Goal: Transaction & Acquisition: Book appointment/travel/reservation

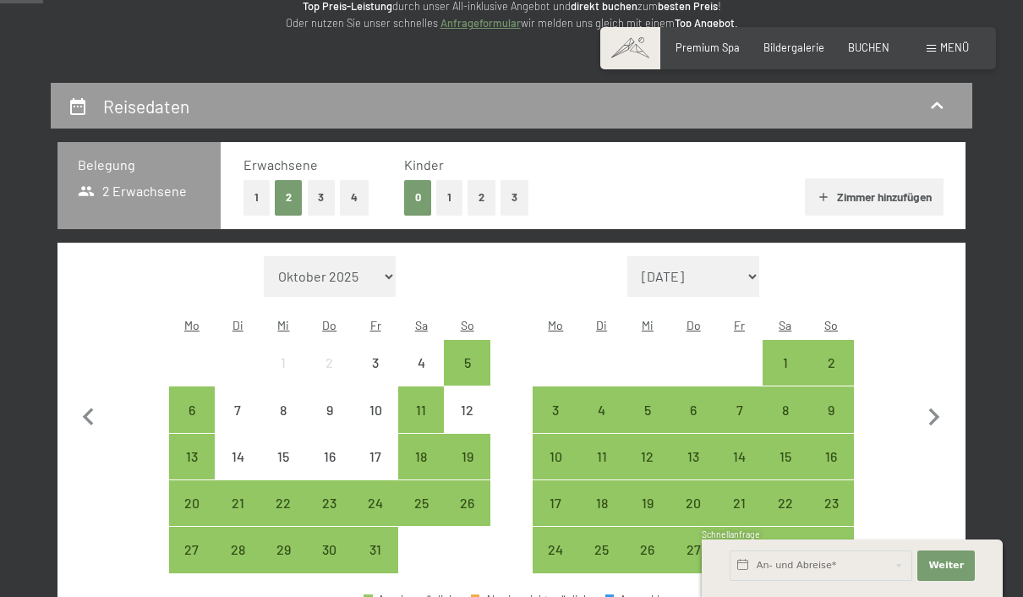
scroll to position [242, 0]
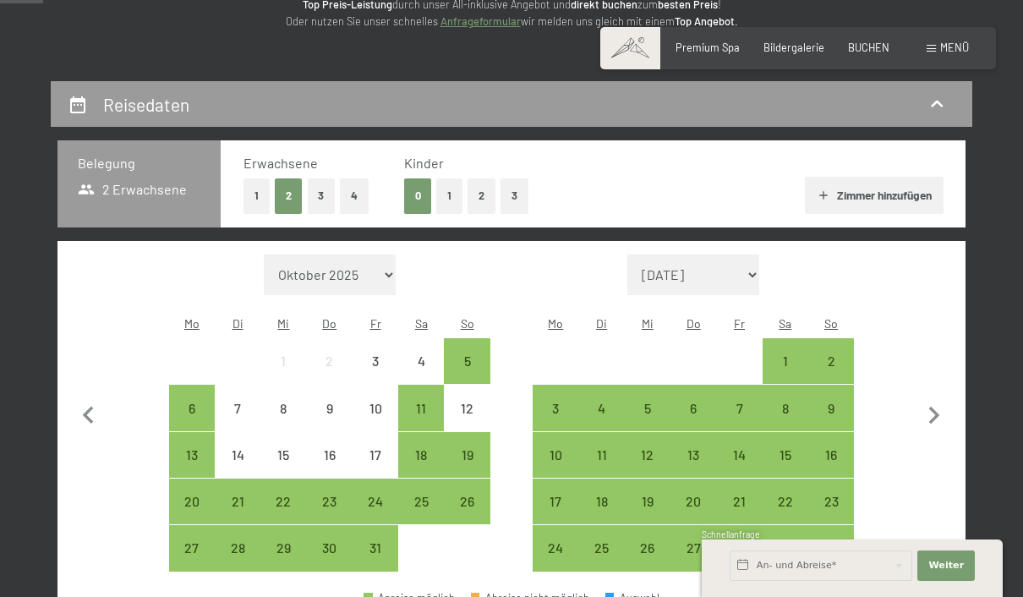
click at [452, 208] on button "1" at bounding box center [449, 195] width 26 height 35
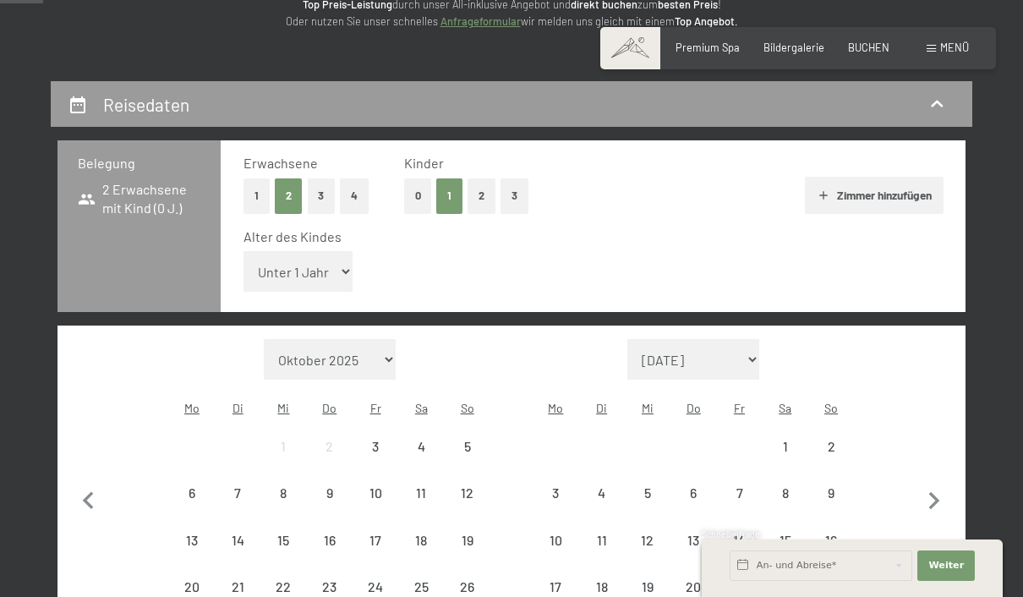
click at [304, 264] on select "Unter 1 Jahr 1 Jahr 2 Jahre 3 Jahre 4 Jahre 5 Jahre 6 Jahre 7 Jahre 8 Jahre 9 J…" at bounding box center [298, 271] width 110 height 41
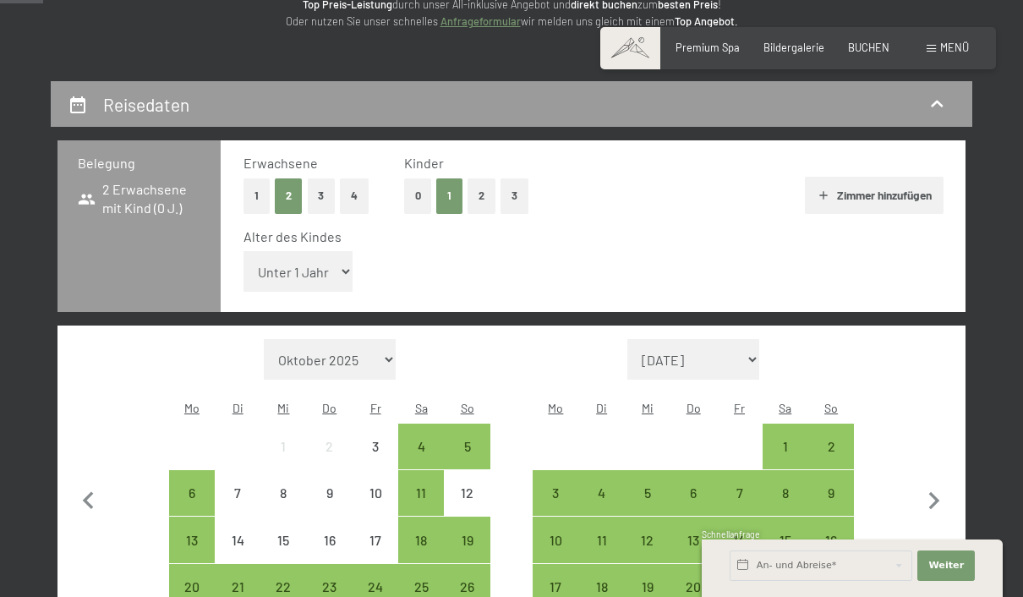
select select "3"
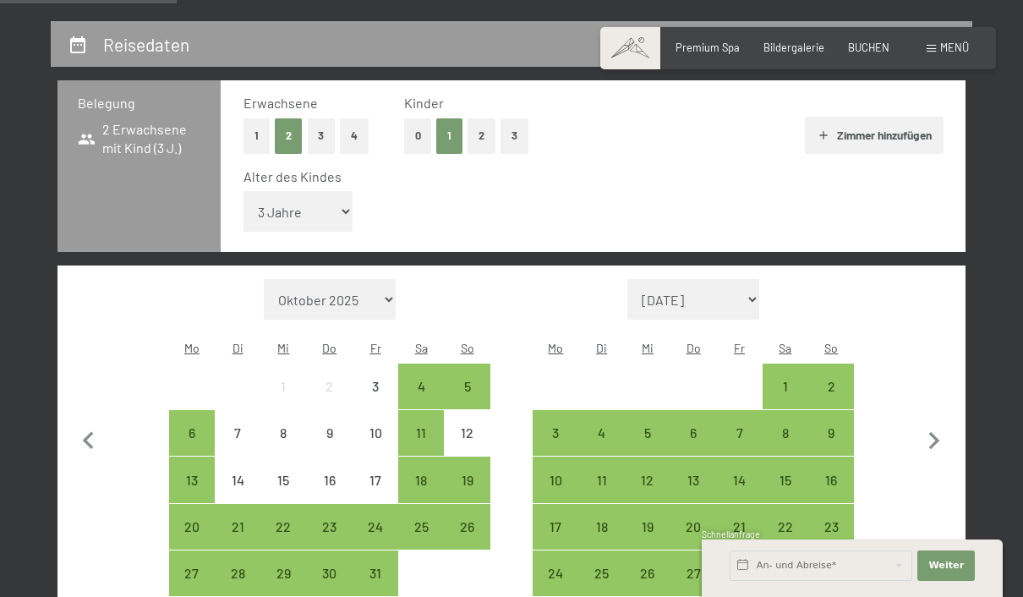
scroll to position [323, 0]
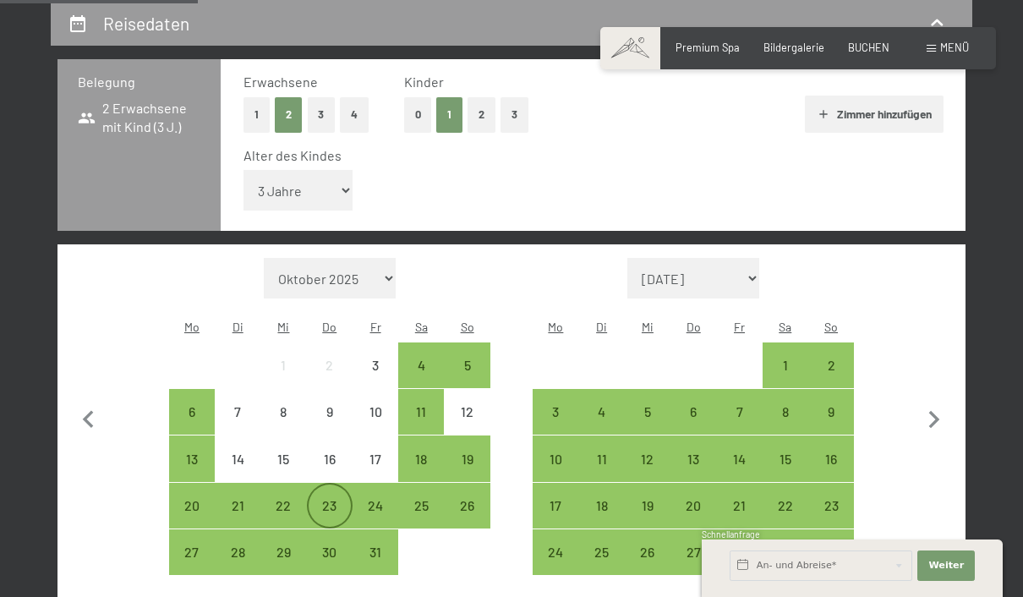
click at [320, 504] on div "23" at bounding box center [330, 520] width 42 height 42
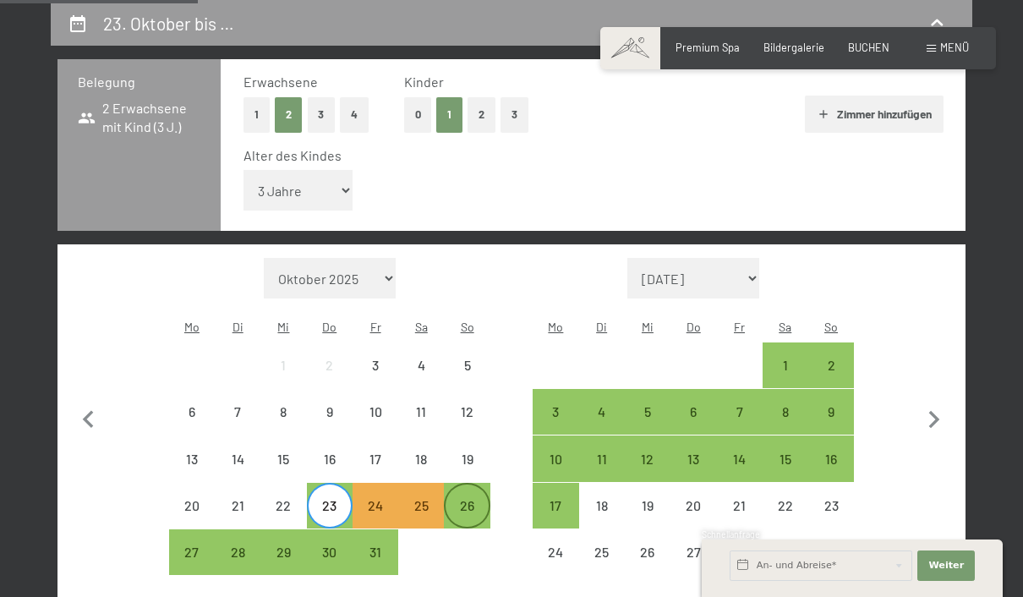
click at [462, 504] on div "26" at bounding box center [466, 520] width 42 height 42
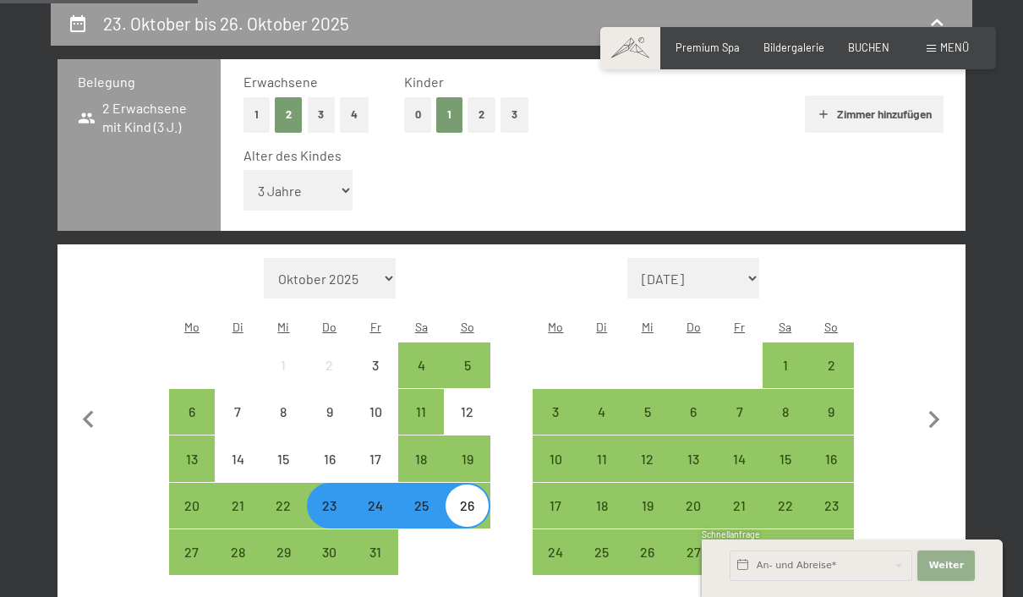
click at [959, 572] on span "Weiter" at bounding box center [946, 566] width 36 height 14
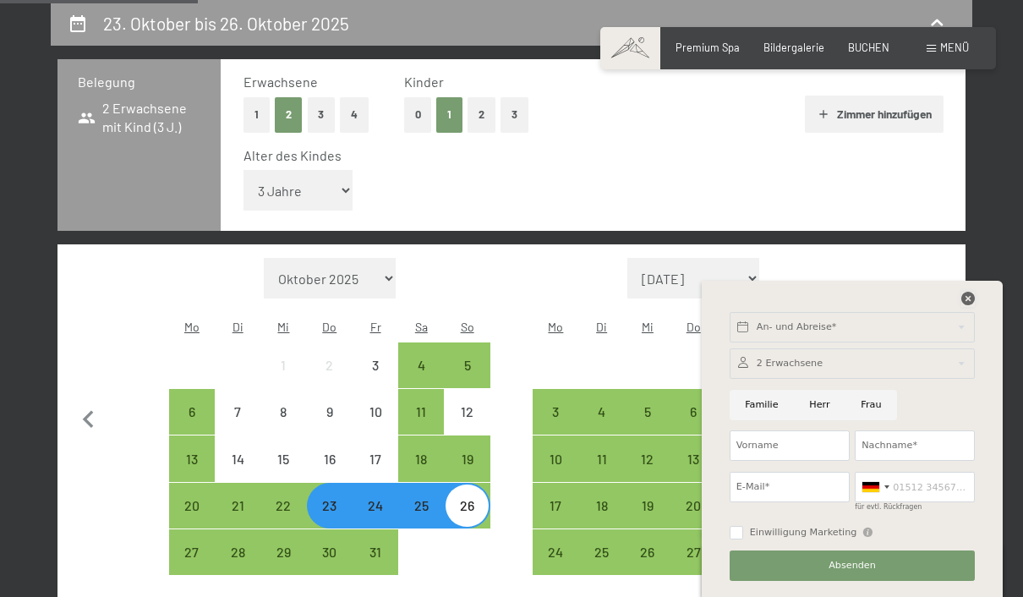
click at [974, 305] on icon at bounding box center [968, 299] width 14 height 14
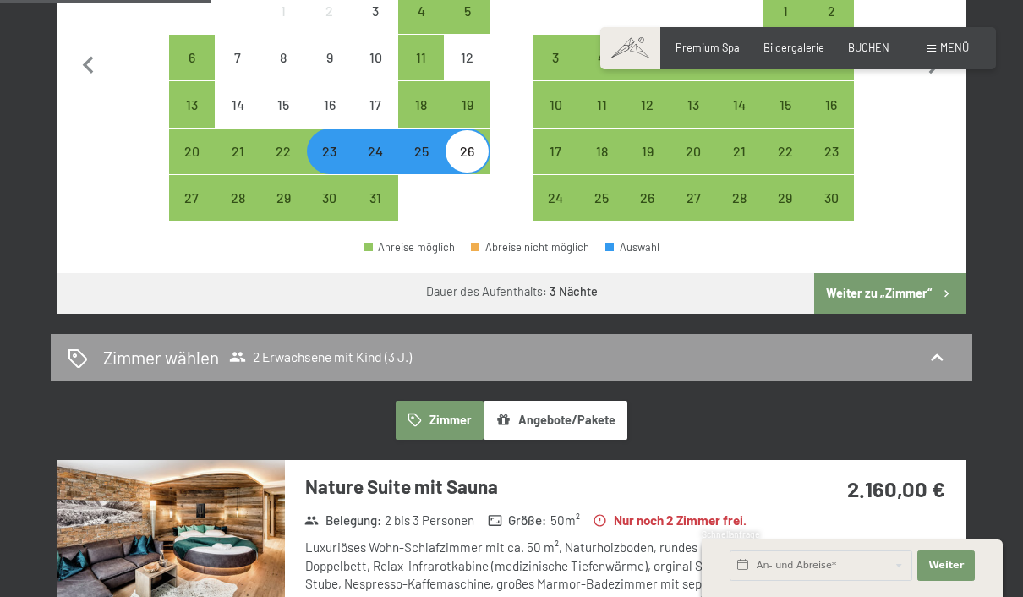
click at [931, 286] on button "Weiter zu „Zimmer“" at bounding box center [889, 293] width 151 height 41
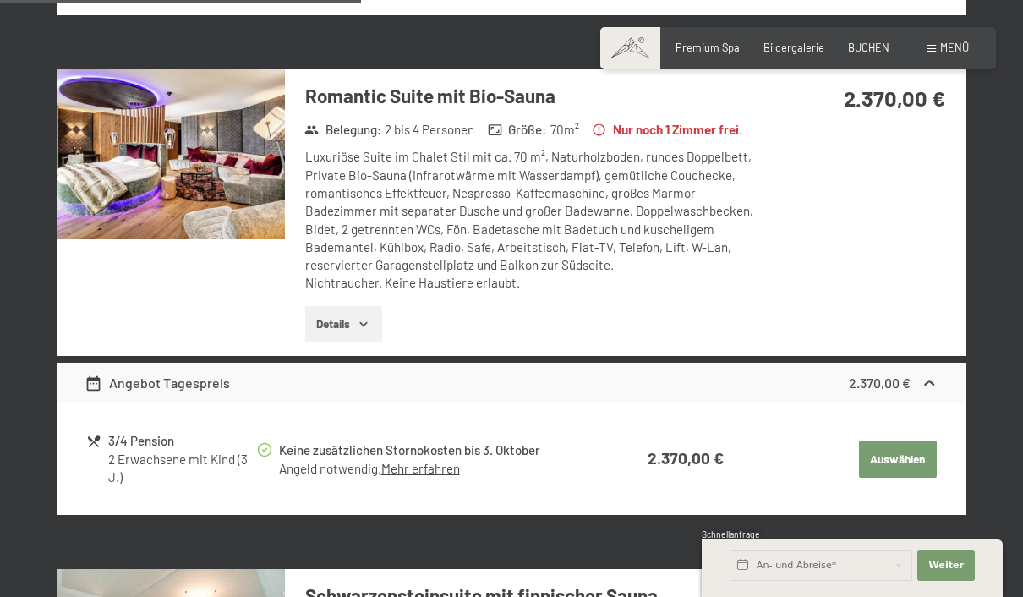
scroll to position [959, 0]
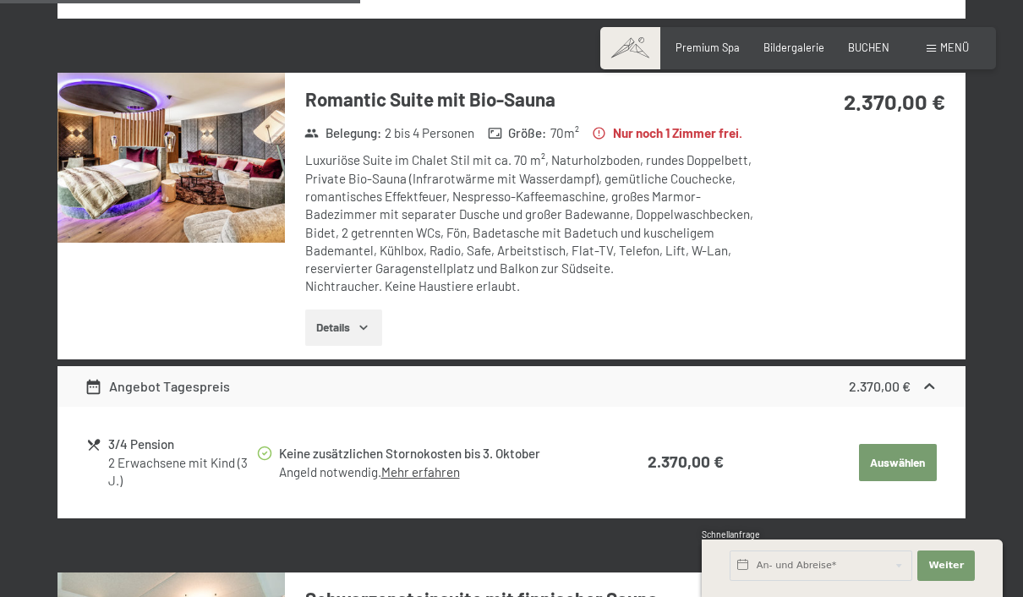
click at [356, 347] on button "Details" at bounding box center [343, 327] width 77 height 37
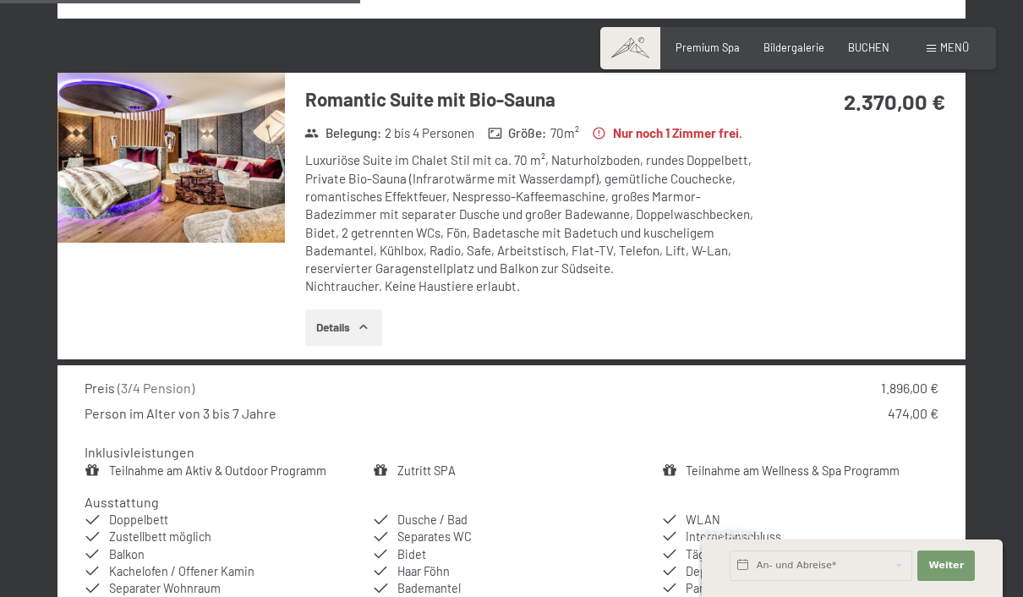
click at [110, 217] on img at bounding box center [170, 158] width 227 height 170
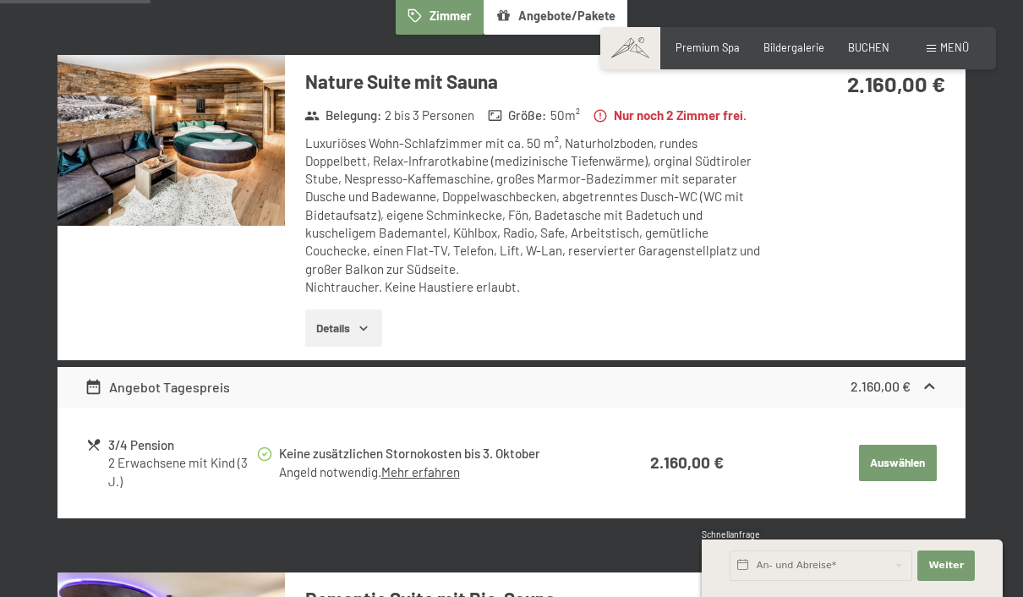
scroll to position [445, 0]
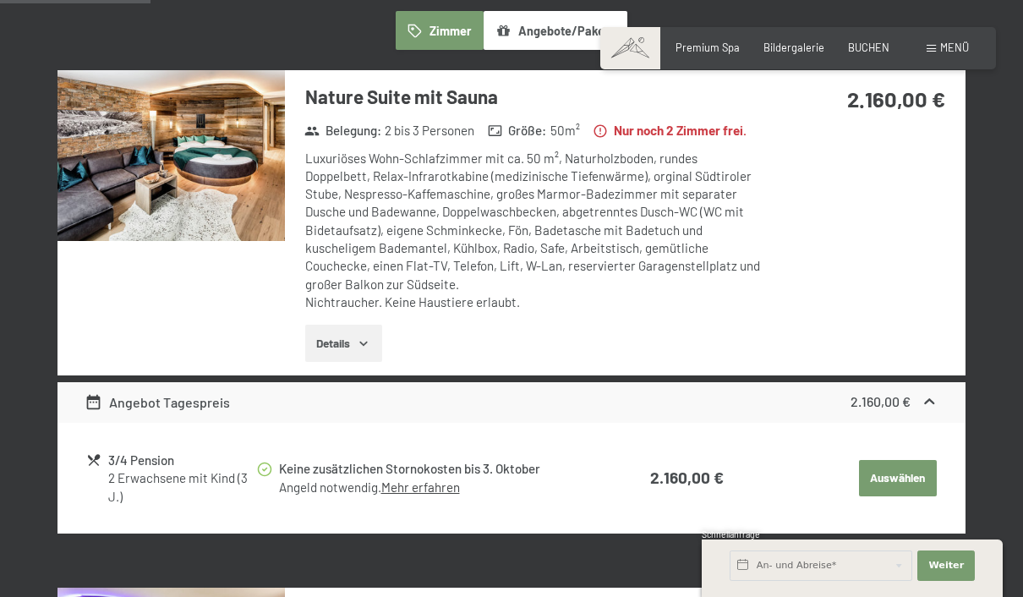
click at [343, 348] on button "Details" at bounding box center [343, 343] width 77 height 37
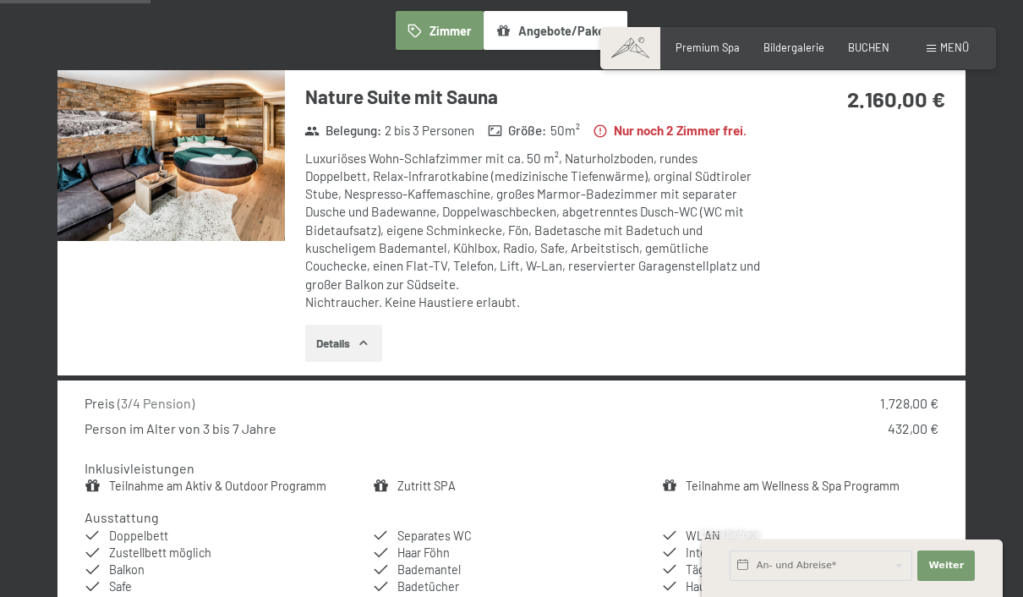
click at [112, 185] on img at bounding box center [170, 155] width 227 height 170
click at [72, 184] on img at bounding box center [170, 155] width 227 height 170
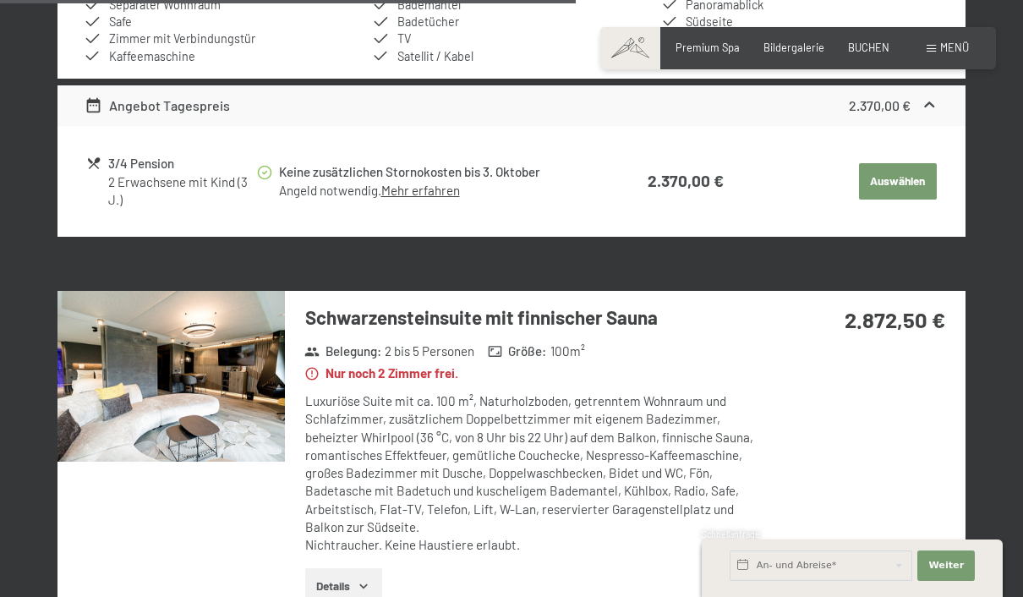
scroll to position [1831, 0]
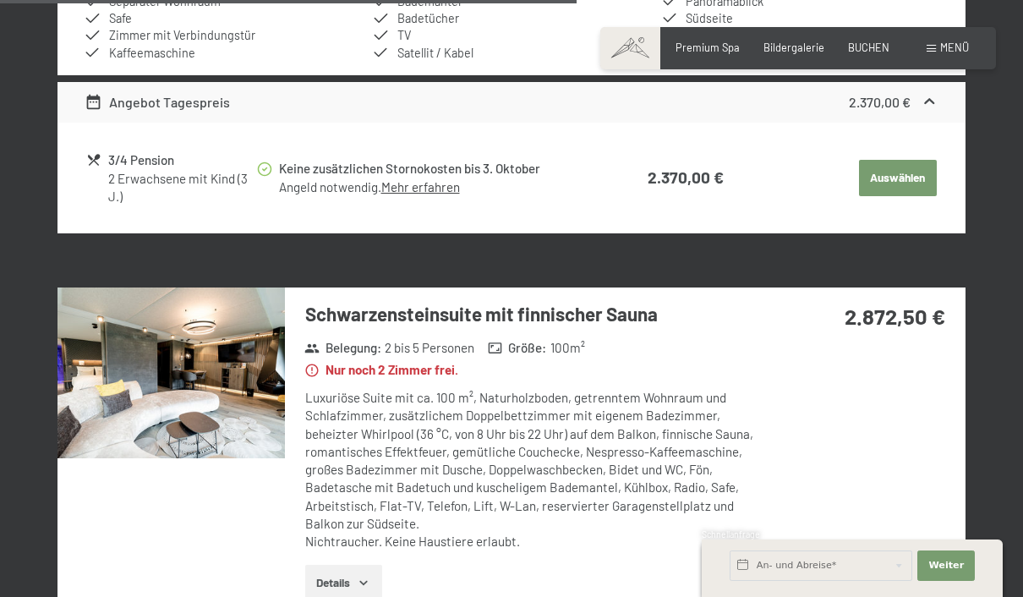
click at [134, 386] on img at bounding box center [170, 372] width 227 height 170
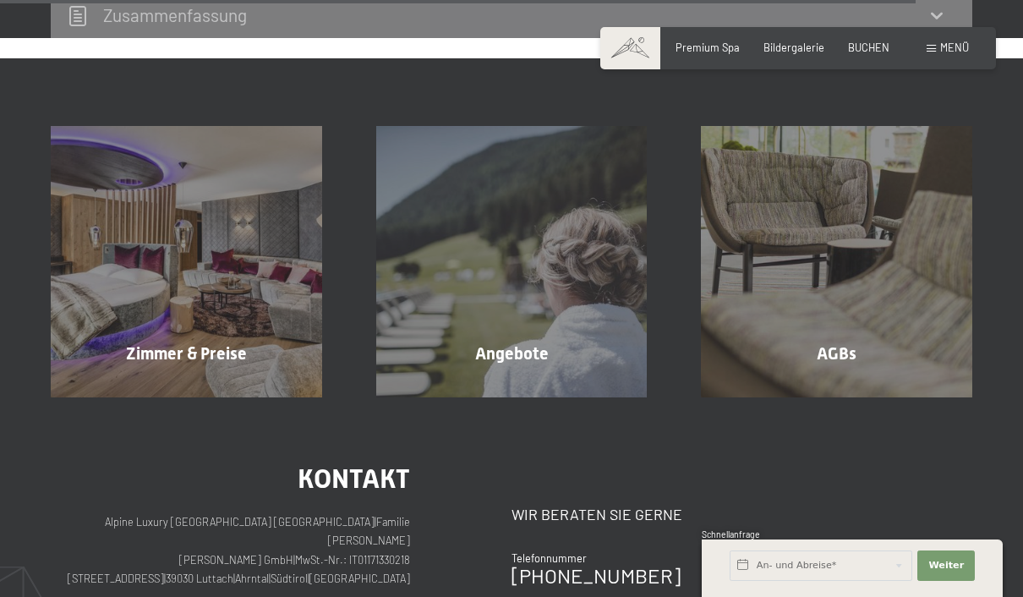
scroll to position [2938, 0]
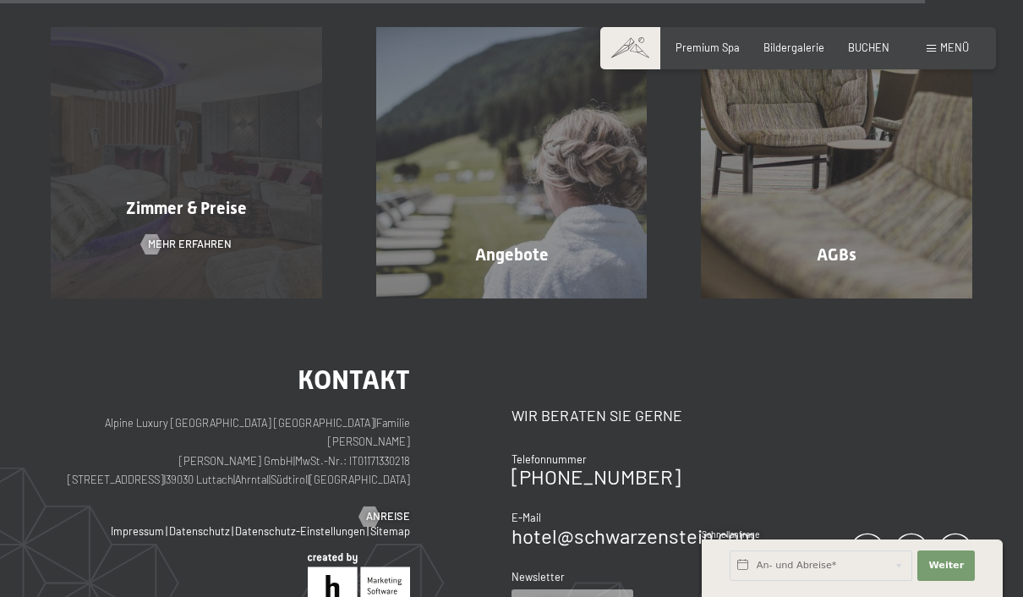
click at [118, 260] on div "Zimmer & Preise Mehr erfahren" at bounding box center [186, 162] width 325 height 271
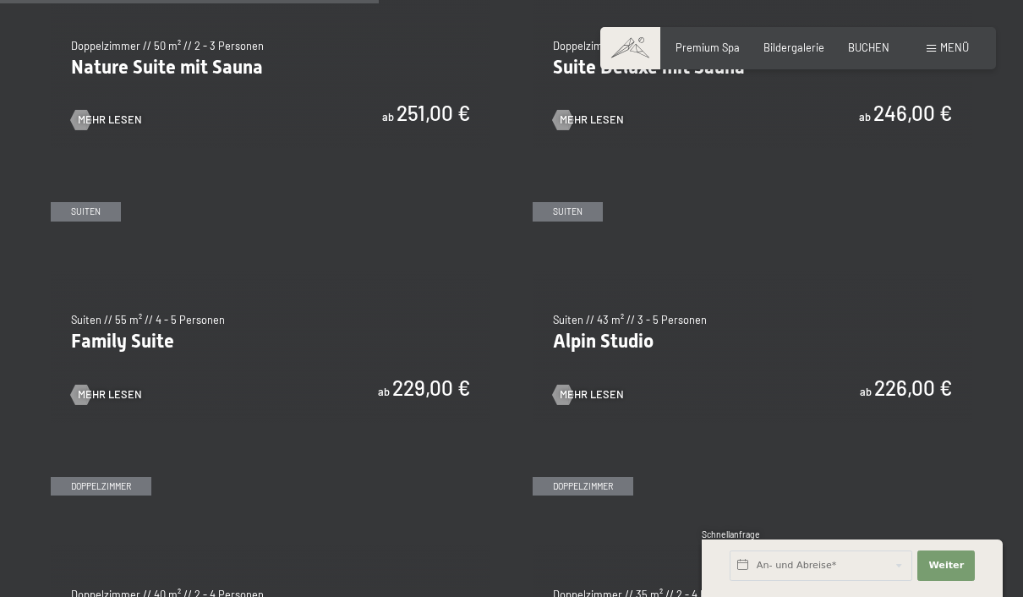
scroll to position [1573, 0]
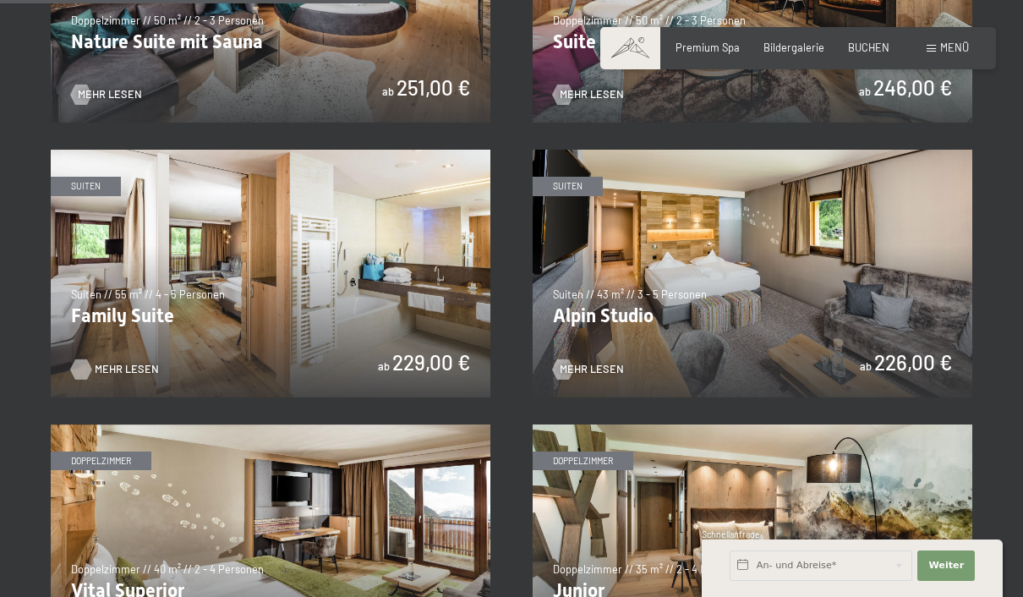
click at [101, 362] on span "Mehr Lesen" at bounding box center [127, 369] width 64 height 15
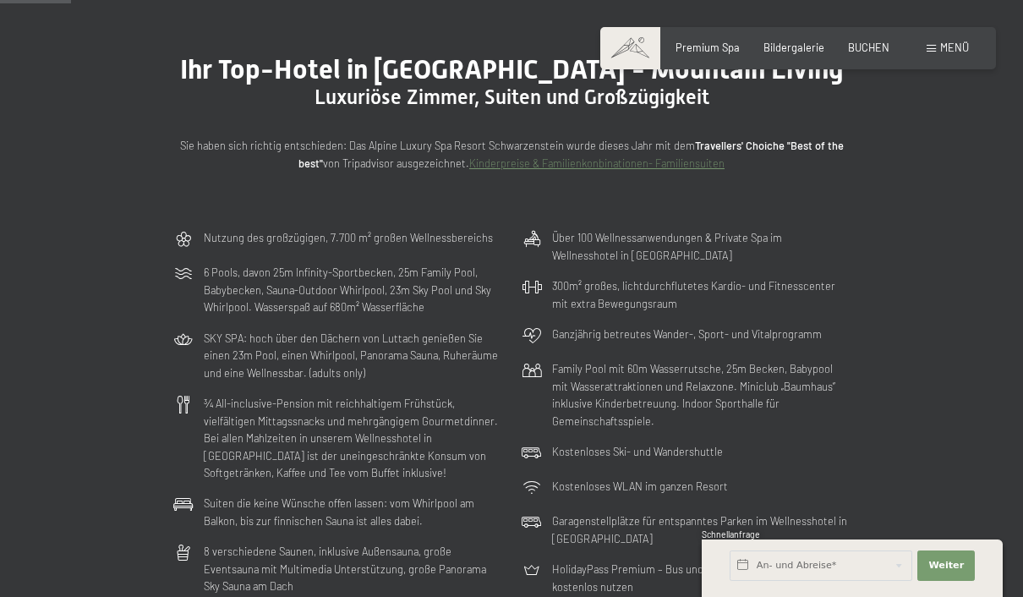
scroll to position [0, 0]
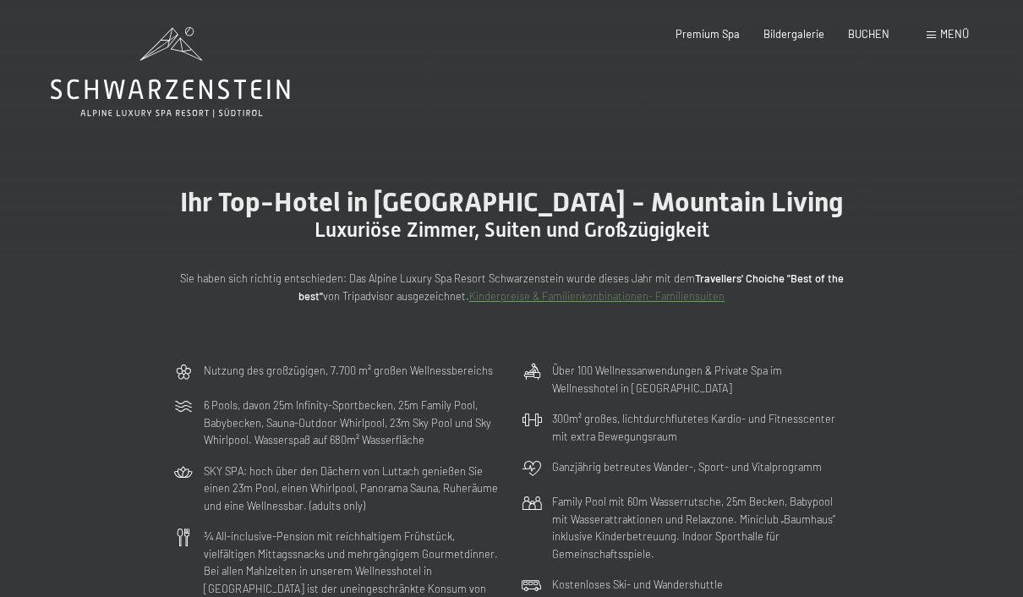
click at [104, 77] on icon at bounding box center [170, 72] width 239 height 90
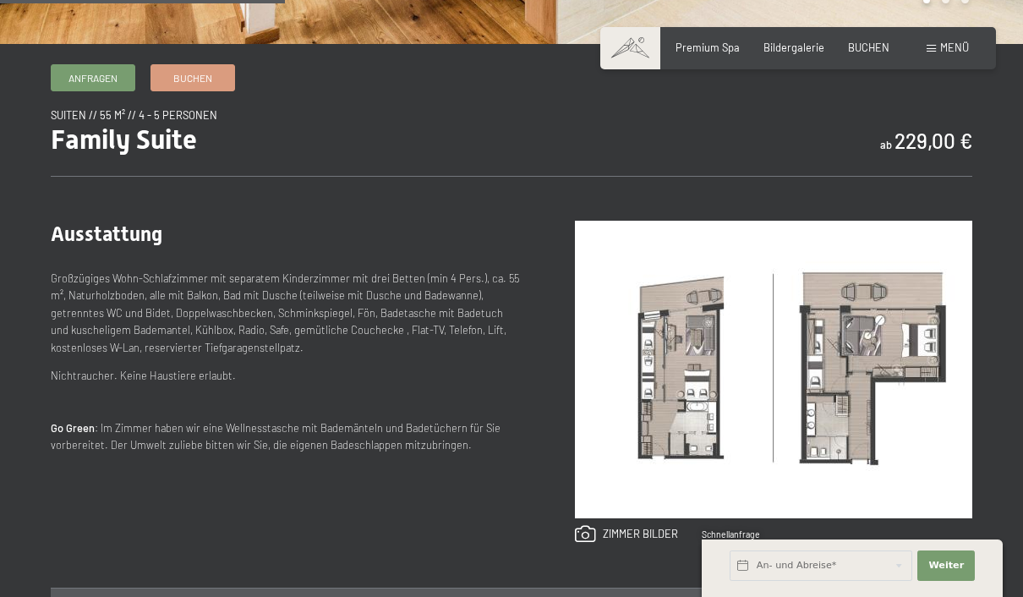
scroll to position [501, 0]
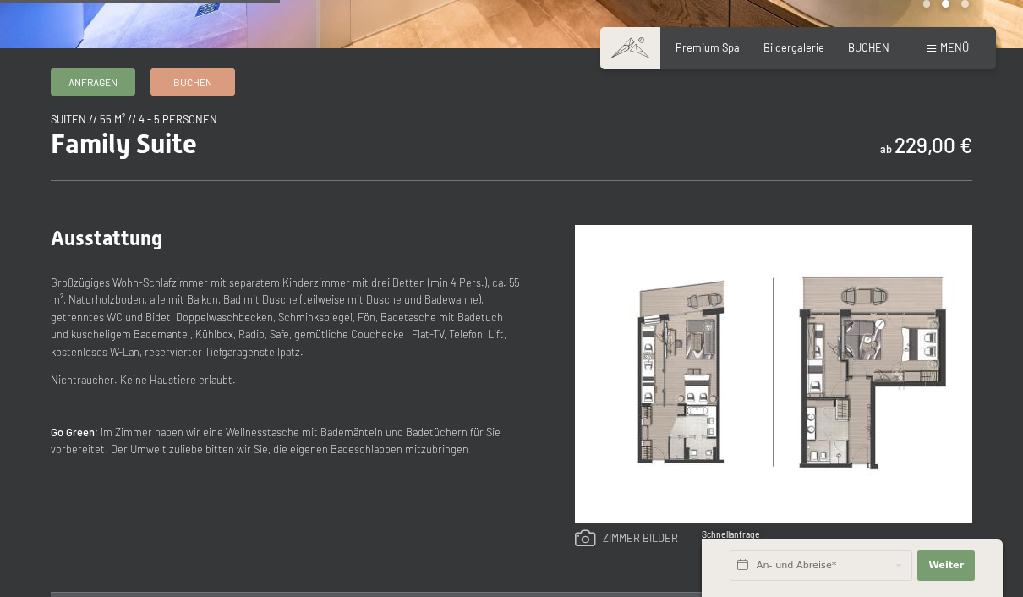
click at [630, 545] on link at bounding box center [626, 538] width 103 height 19
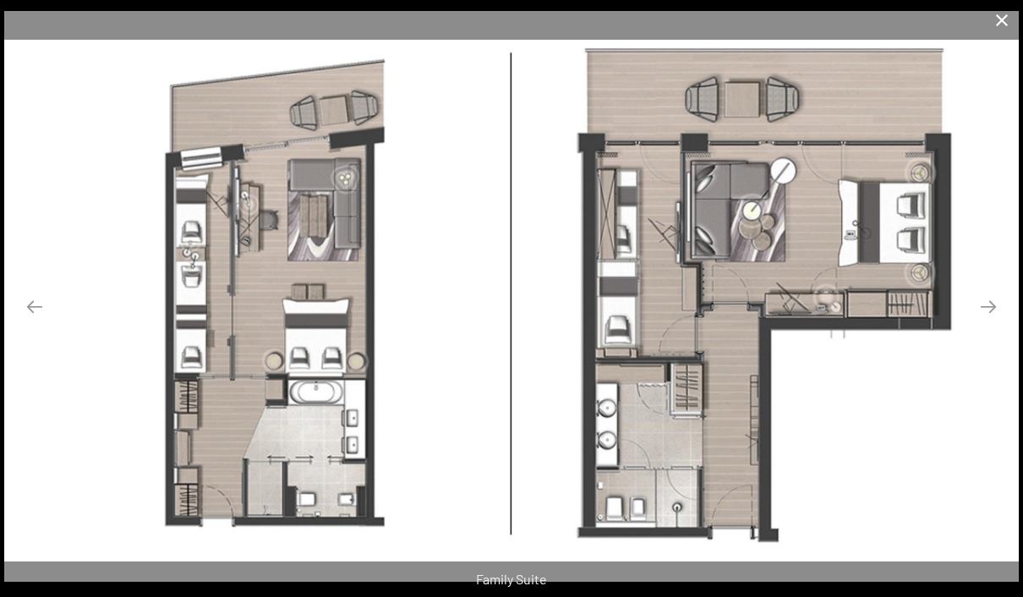
click at [993, 18] on button "Close gallery" at bounding box center [1002, 20] width 42 height 40
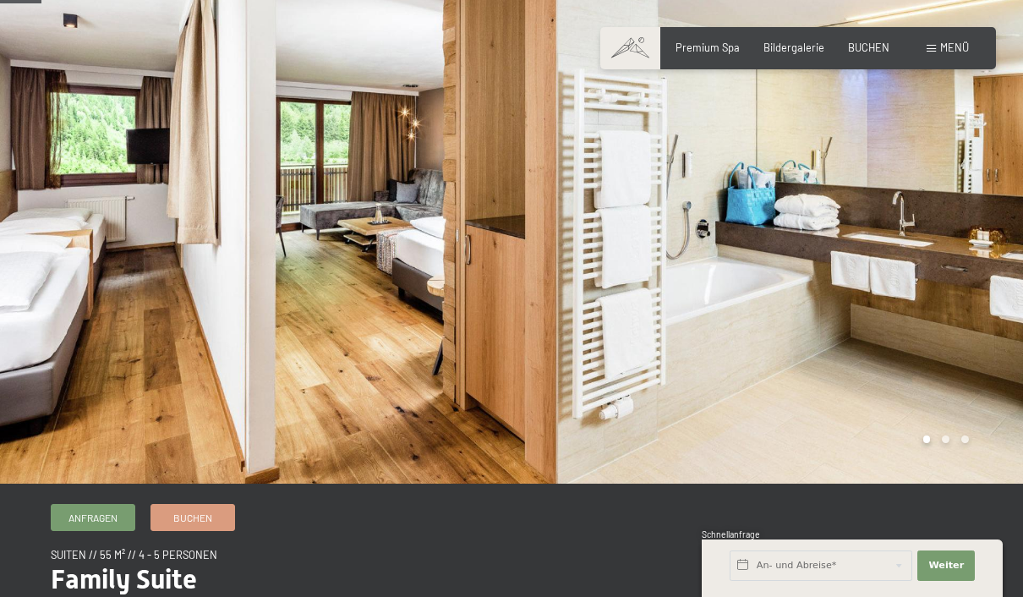
scroll to position [0, 0]
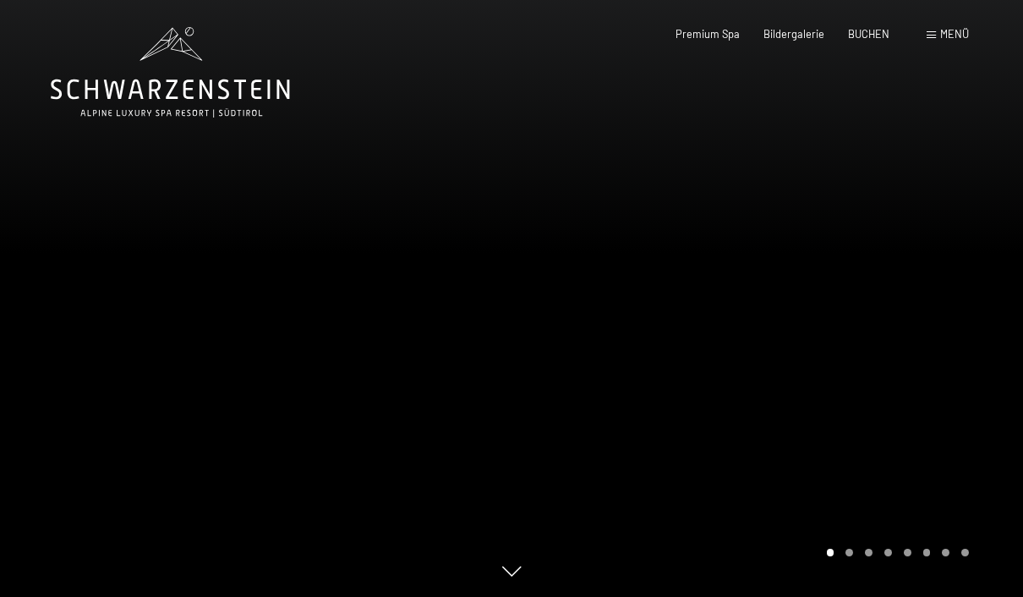
click at [868, 27] on div "Buchen Anfragen Premium Spa Bildergalerie BUCHEN Menü DE IT EN Gutschein Bilder…" at bounding box center [797, 34] width 341 height 15
click at [871, 35] on span "BUCHEN" at bounding box center [868, 32] width 41 height 14
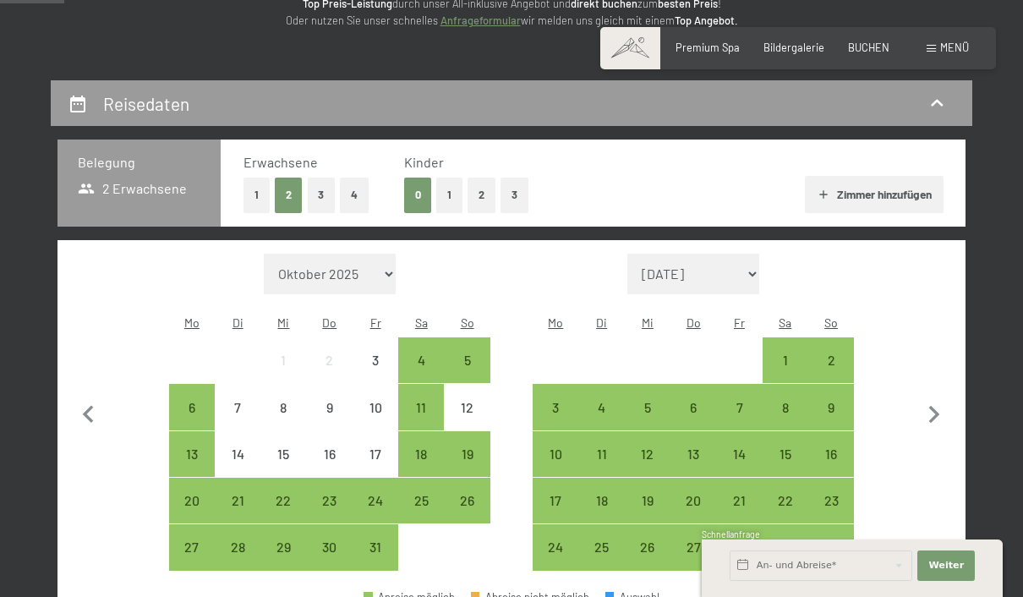
scroll to position [361, 0]
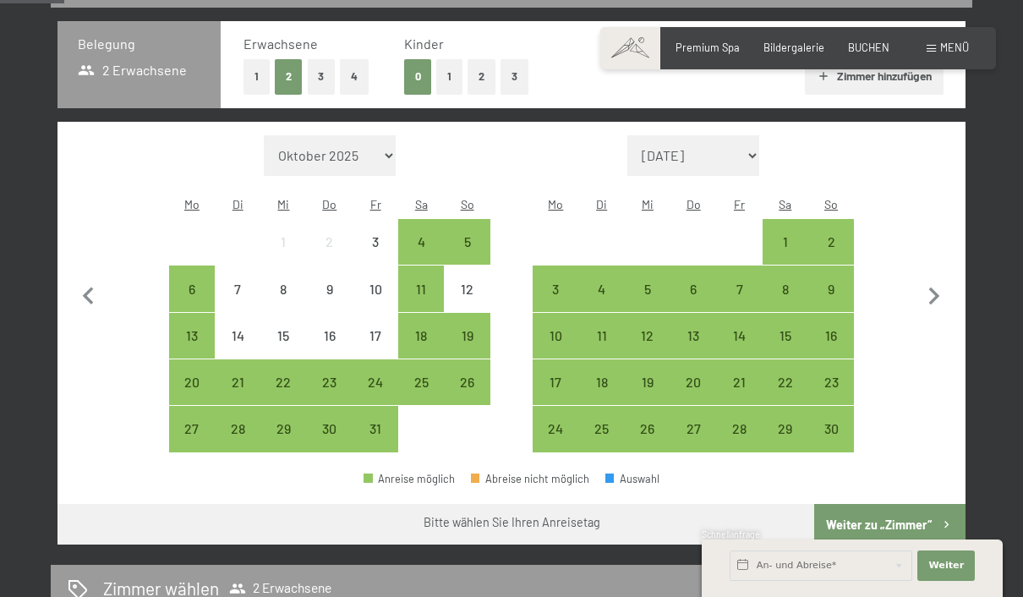
click at [462, 73] on button "1" at bounding box center [449, 76] width 26 height 35
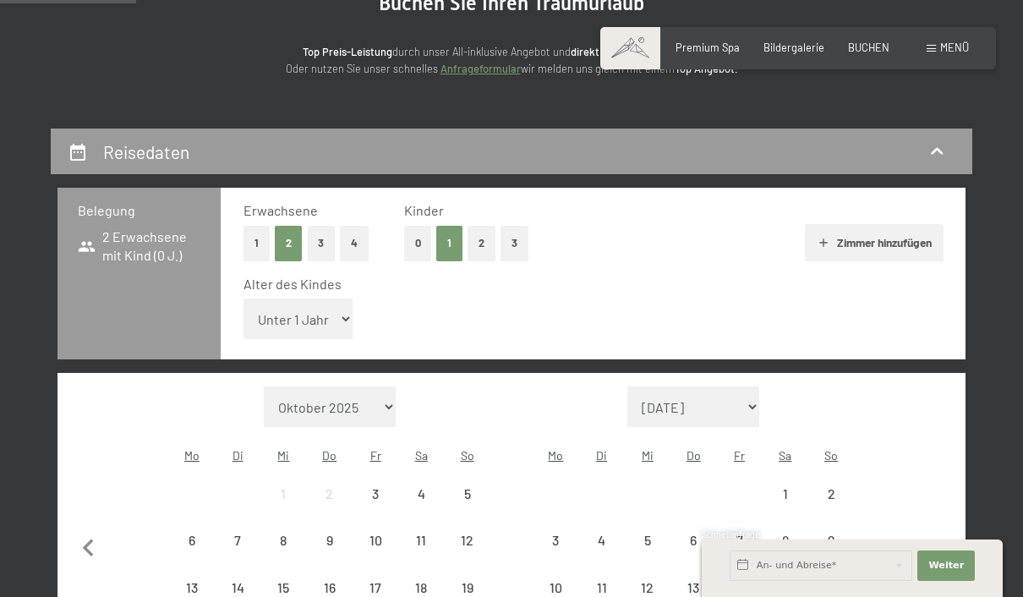
scroll to position [192, 0]
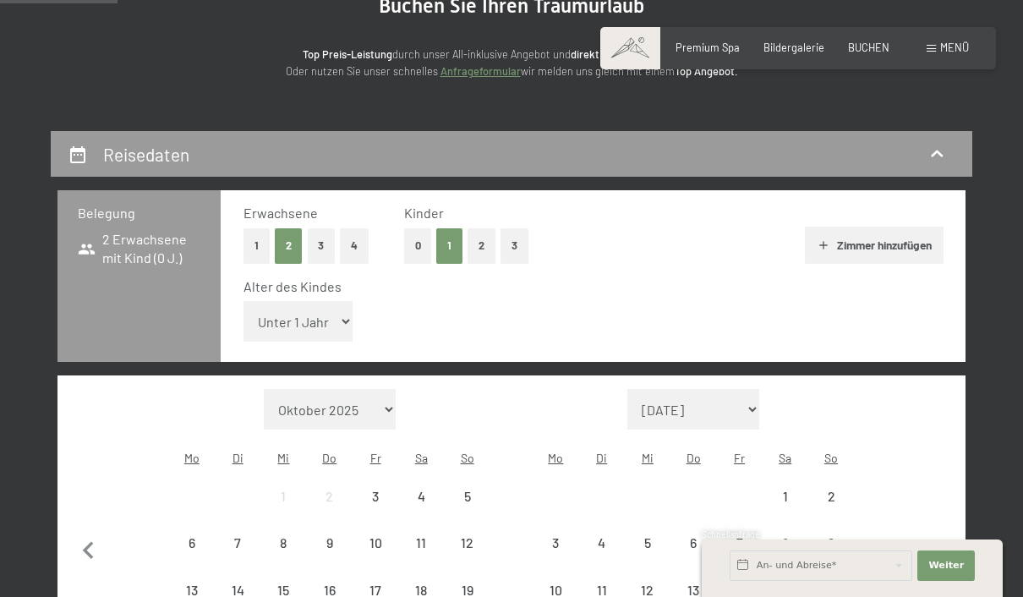
click at [289, 325] on select "Unter 1 Jahr 1 Jahr 2 Jahre 3 Jahre 4 Jahre 5 Jahre 6 Jahre 7 Jahre 8 Jahre 9 J…" at bounding box center [298, 321] width 110 height 41
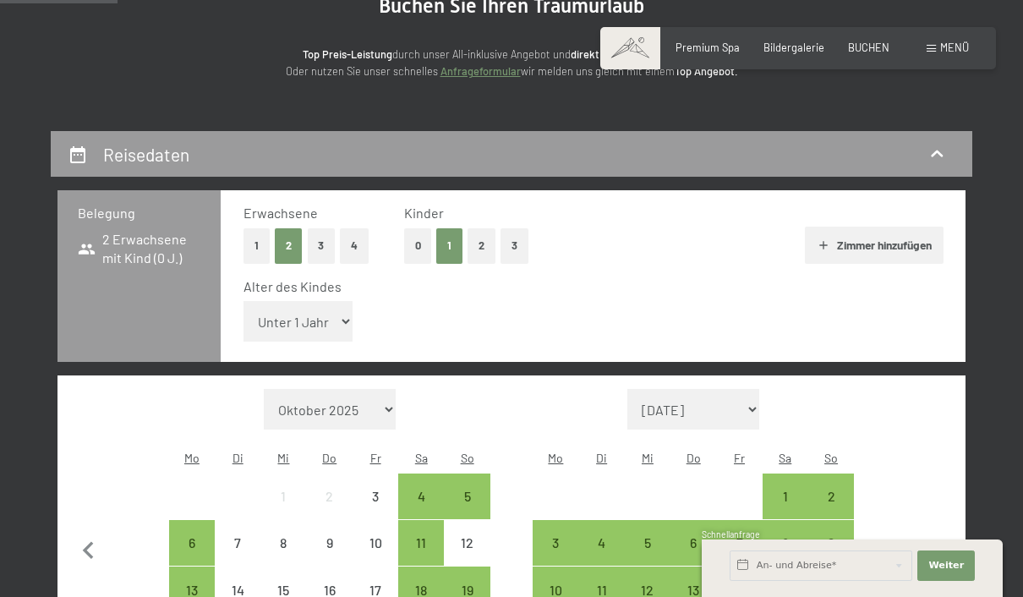
select select "3"
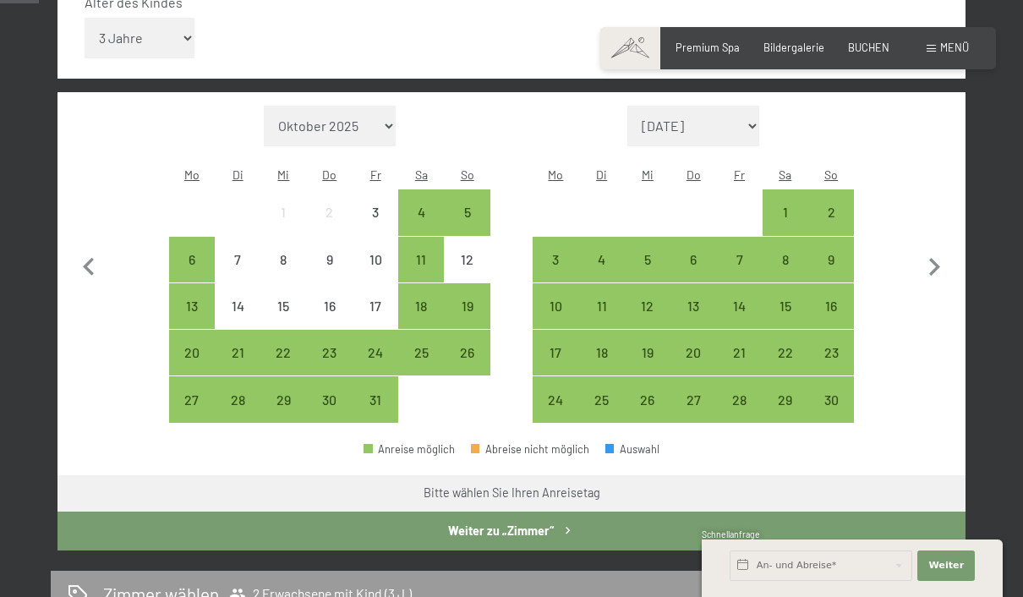
scroll to position [392, 0]
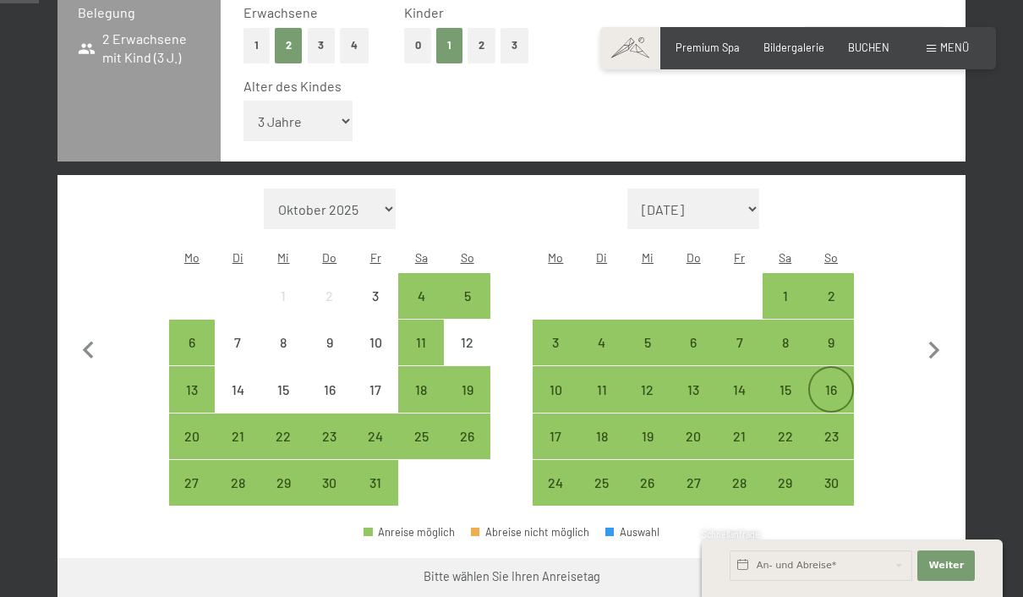
click at [817, 383] on div "16" at bounding box center [831, 404] width 42 height 42
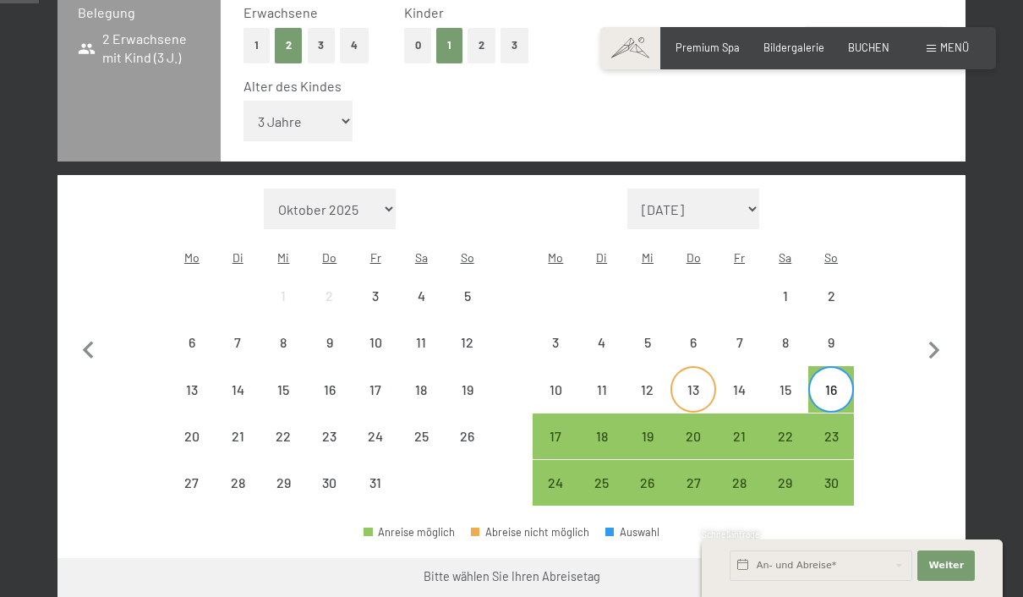
click at [687, 384] on div "13" at bounding box center [693, 404] width 42 height 42
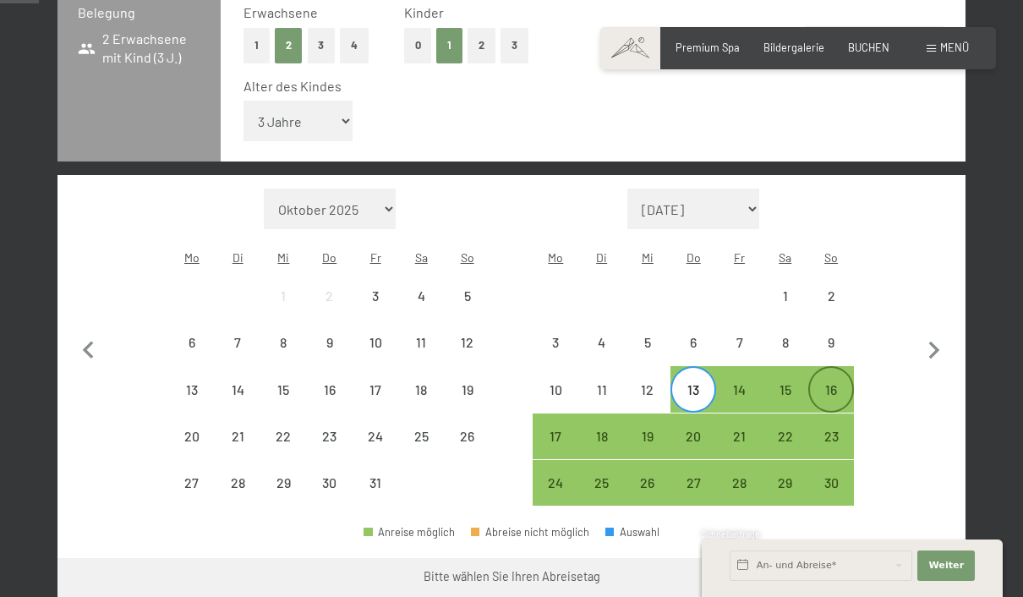
click at [820, 383] on div "16" at bounding box center [831, 404] width 42 height 42
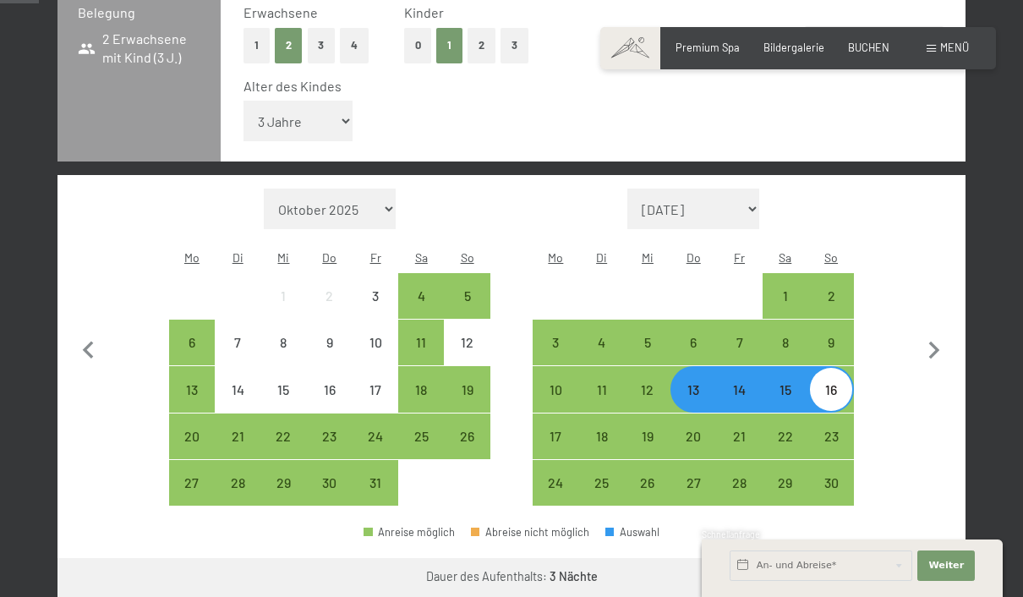
click at [845, 560] on button "Weiter zu „Zimmer“" at bounding box center [889, 578] width 151 height 41
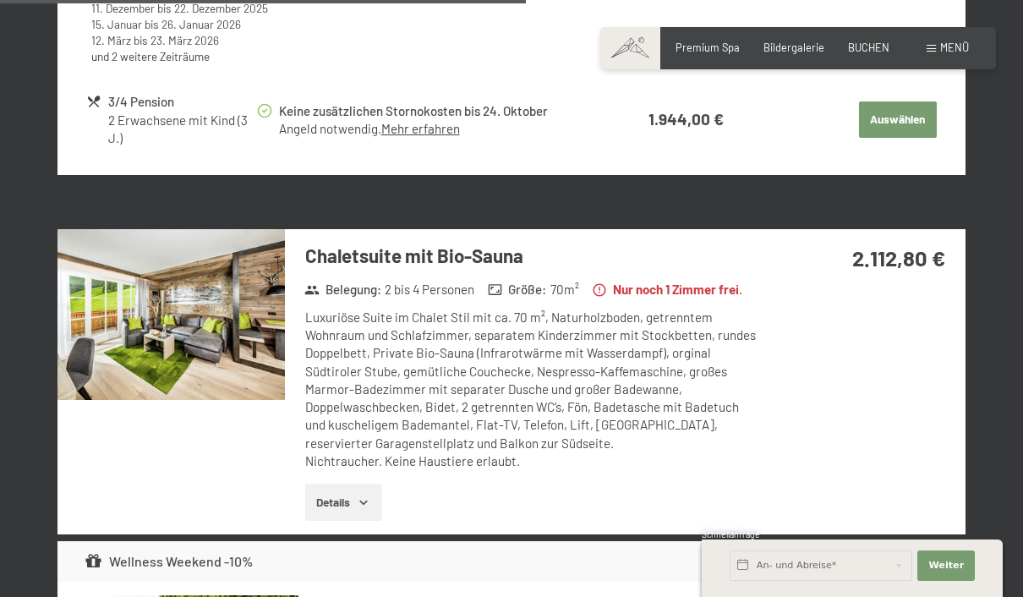
scroll to position [3434, 0]
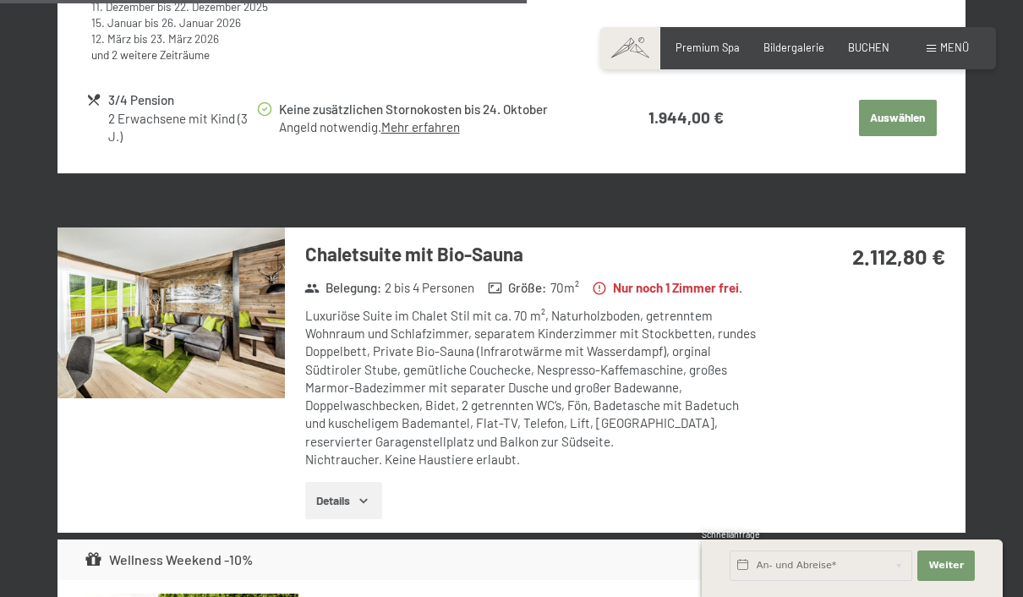
click at [334, 519] on button "Details" at bounding box center [343, 500] width 77 height 37
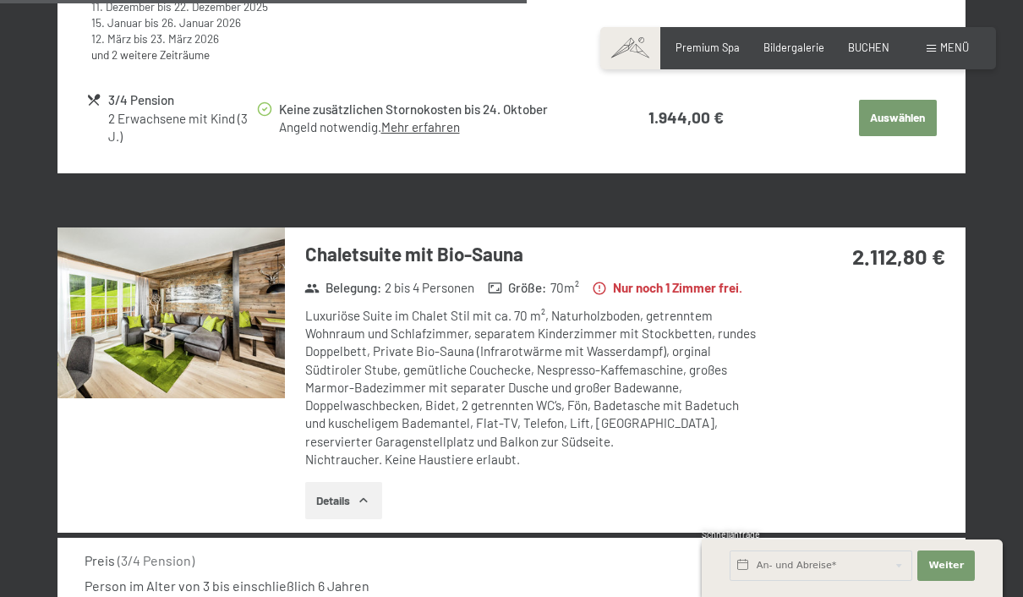
click at [126, 343] on img at bounding box center [170, 312] width 227 height 170
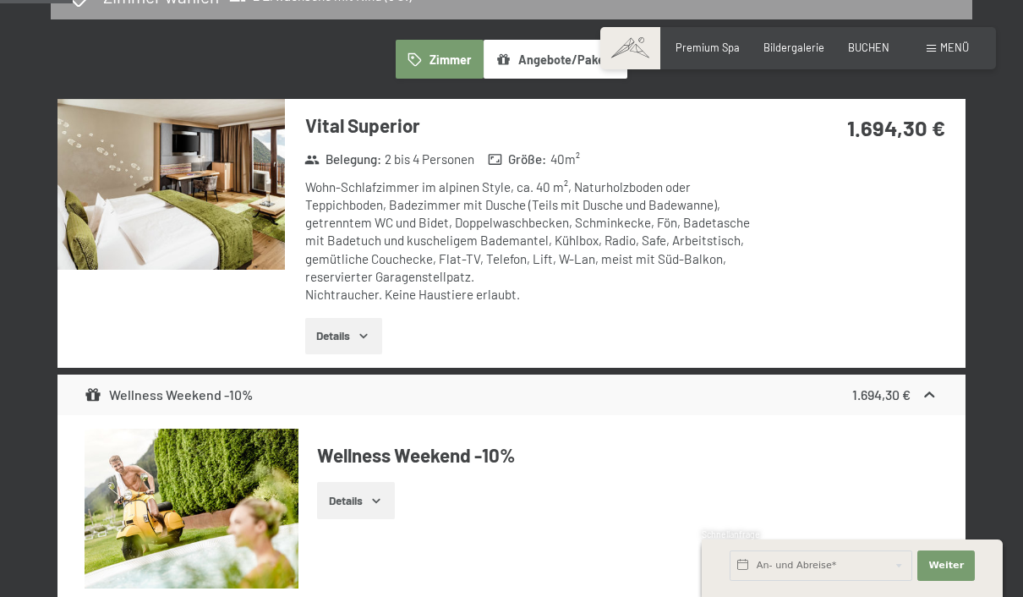
scroll to position [0, 0]
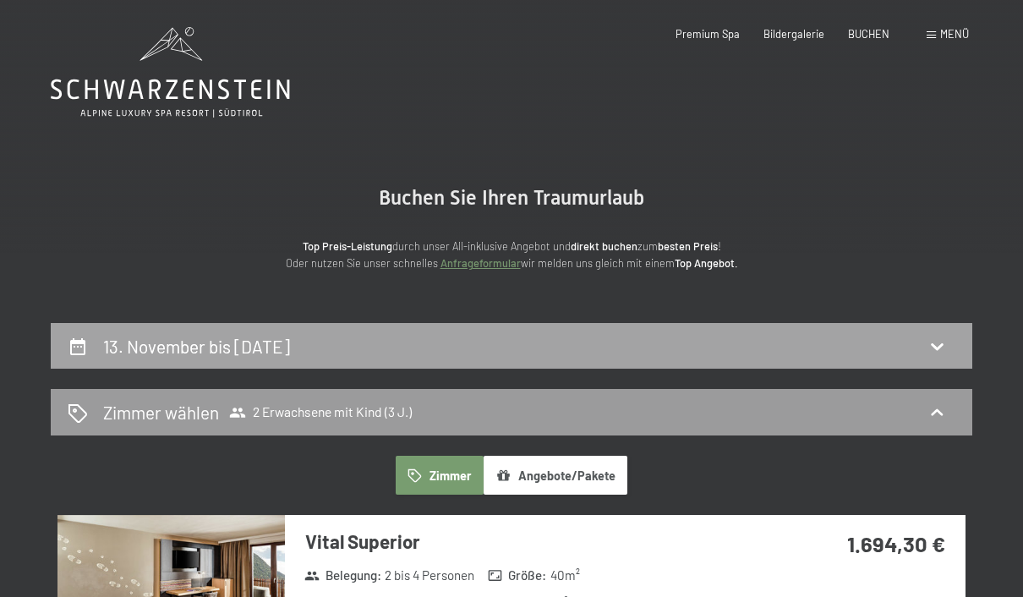
click at [487, 346] on div "13. November bis 16. November 2025" at bounding box center [512, 346] width 888 height 25
select select "3"
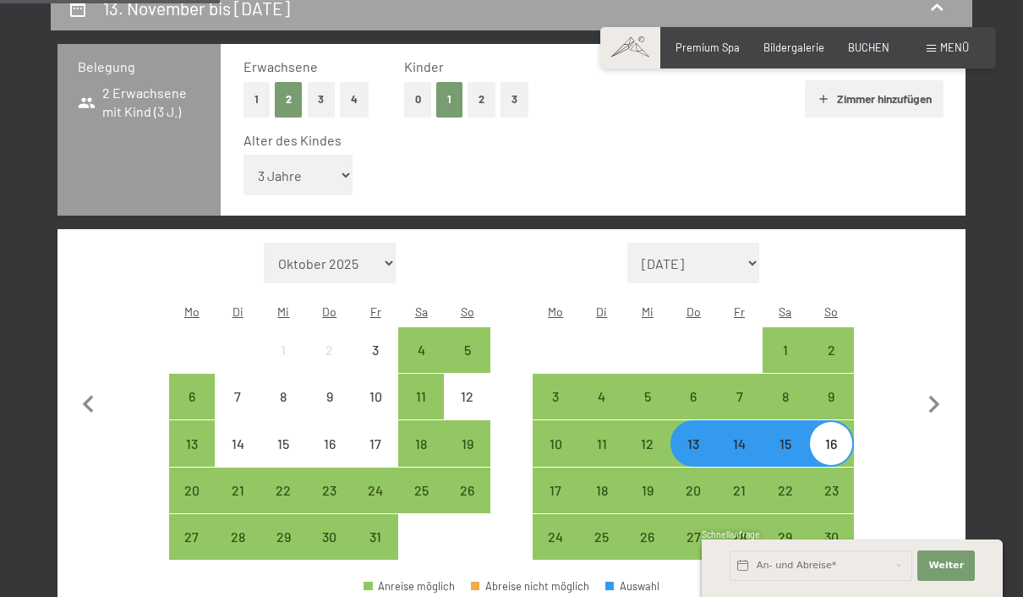
scroll to position [347, 0]
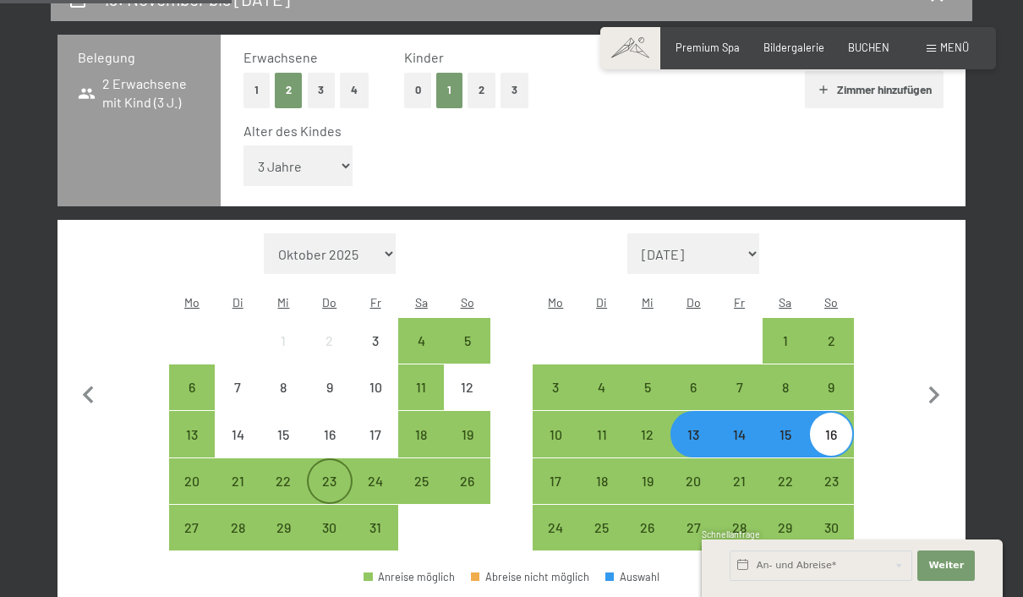
click at [325, 484] on div "23" at bounding box center [330, 495] width 42 height 42
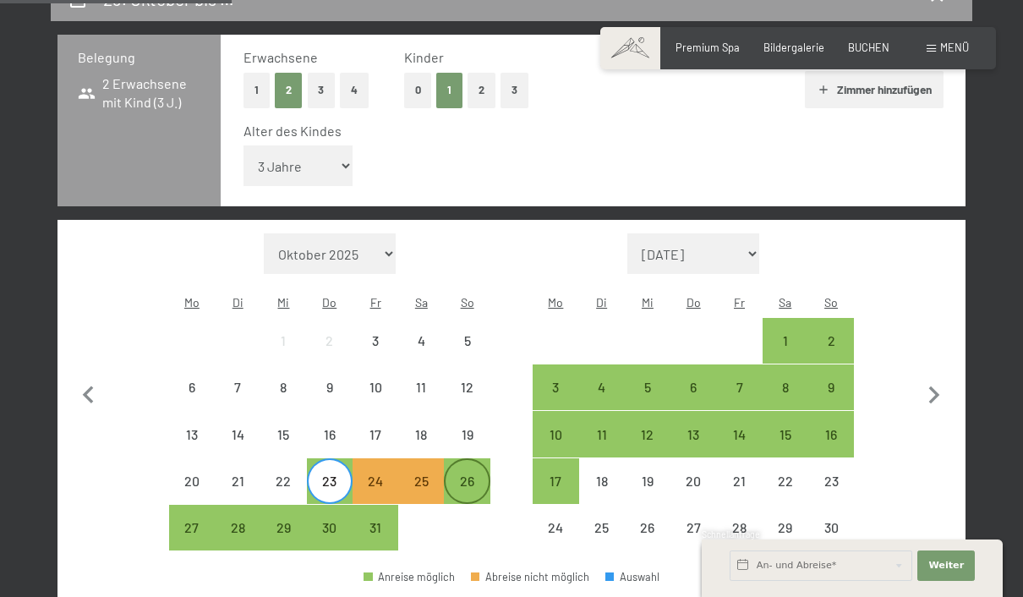
click at [461, 474] on div "26" at bounding box center [466, 495] width 42 height 42
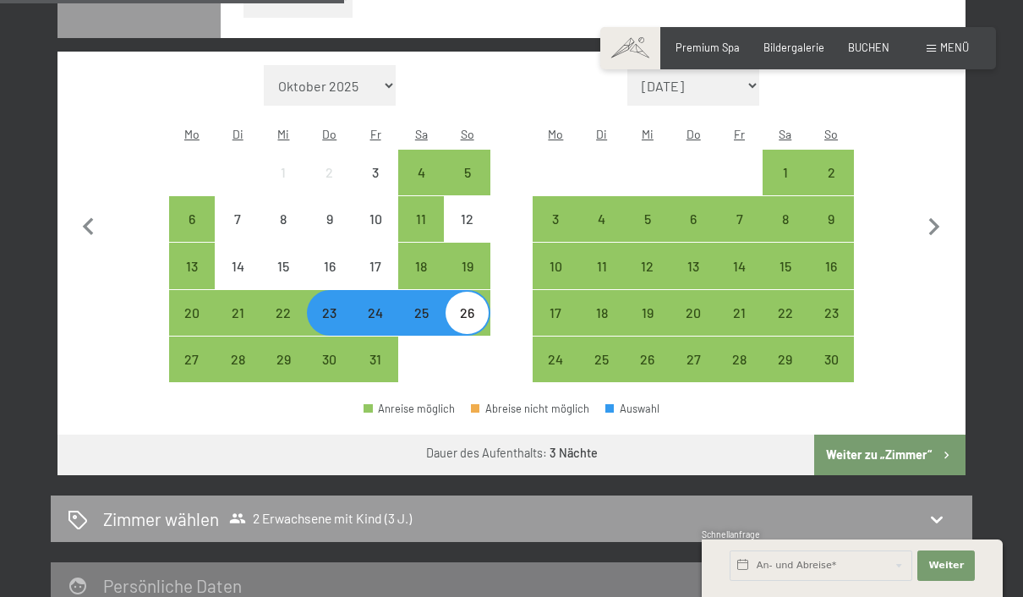
scroll to position [519, 0]
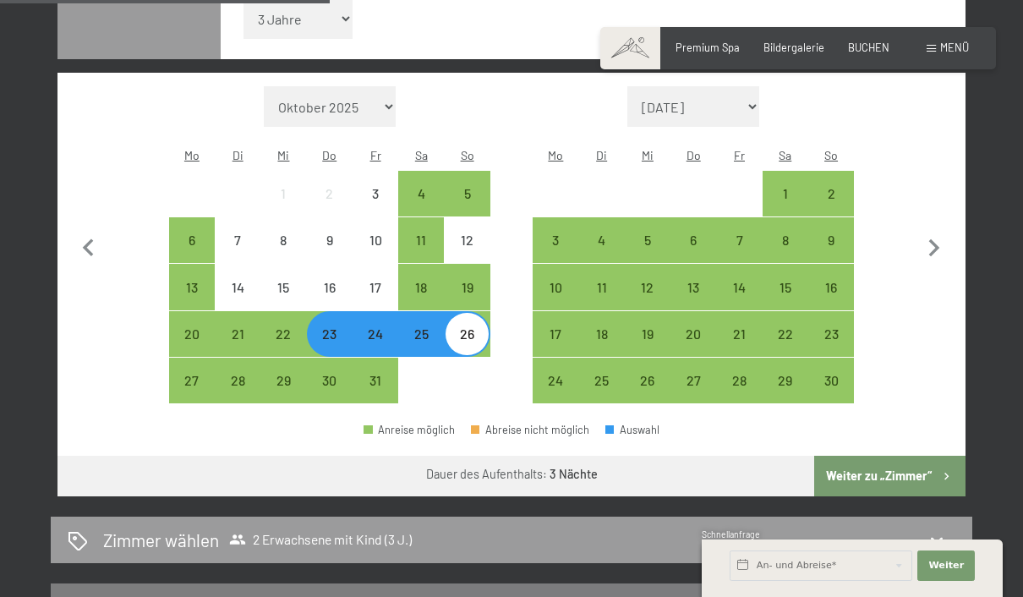
click at [866, 470] on button "Weiter zu „Zimmer“" at bounding box center [889, 476] width 151 height 41
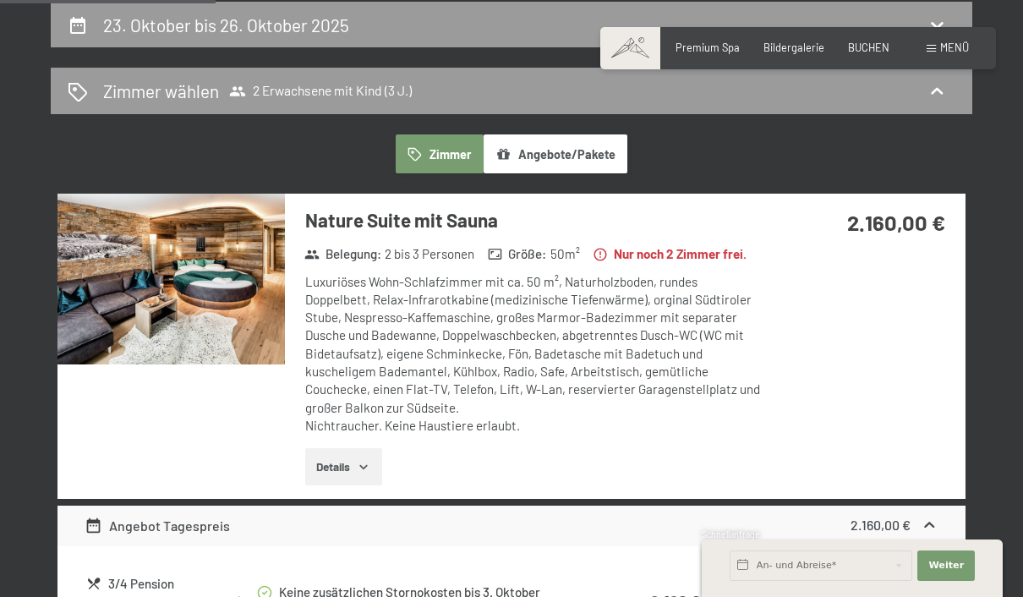
click at [112, 326] on img at bounding box center [170, 279] width 227 height 170
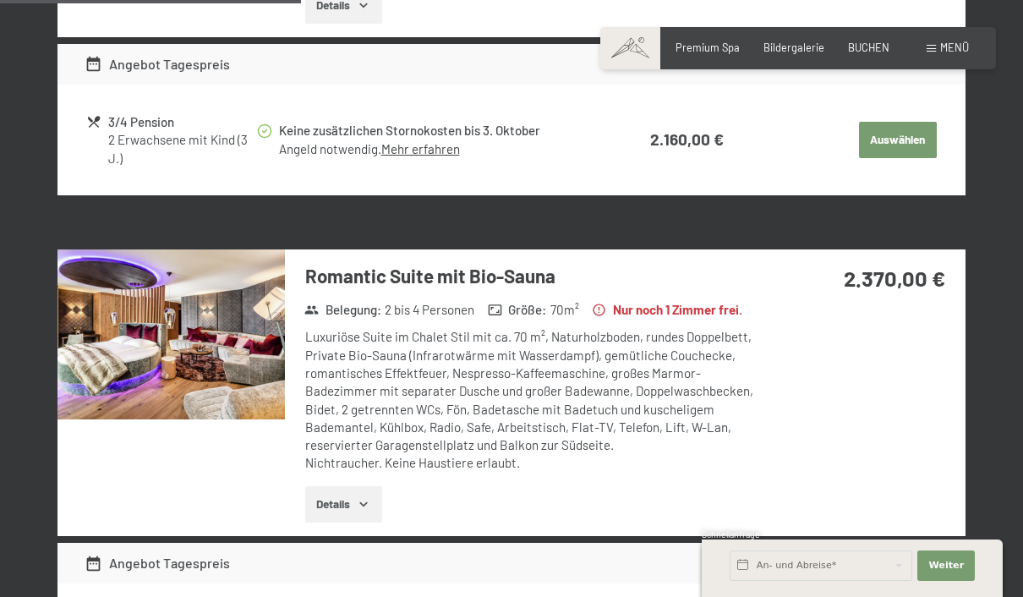
scroll to position [784, 0]
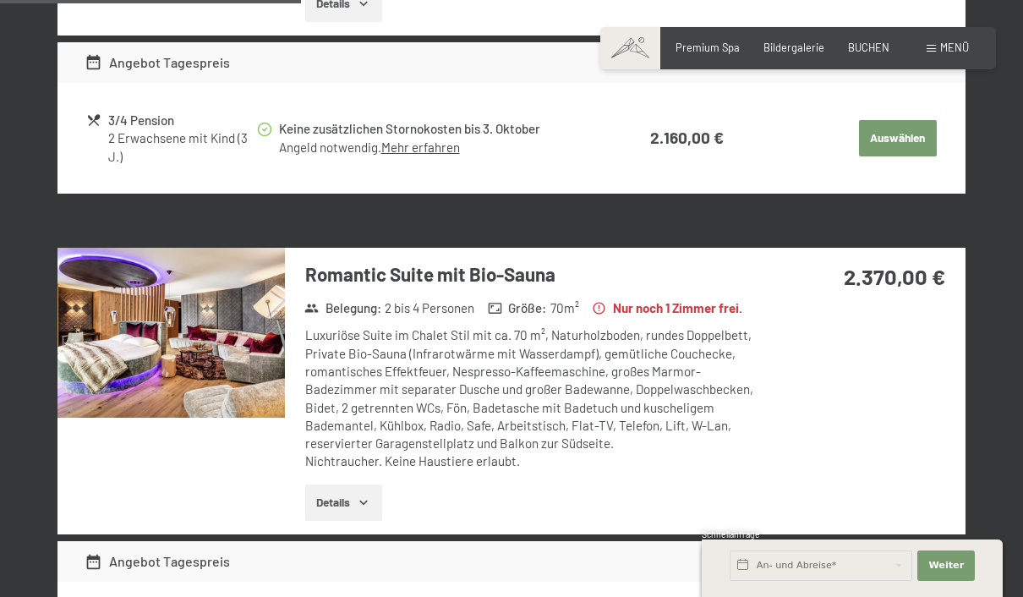
click at [116, 385] on img at bounding box center [170, 333] width 227 height 170
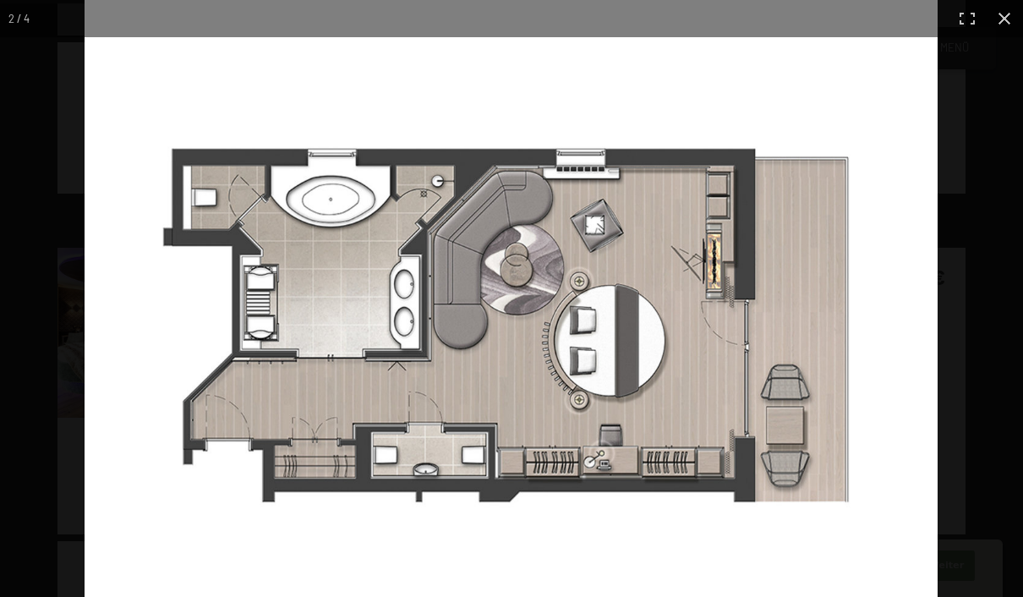
click at [5, 420] on div at bounding box center [511, 298] width 1023 height 597
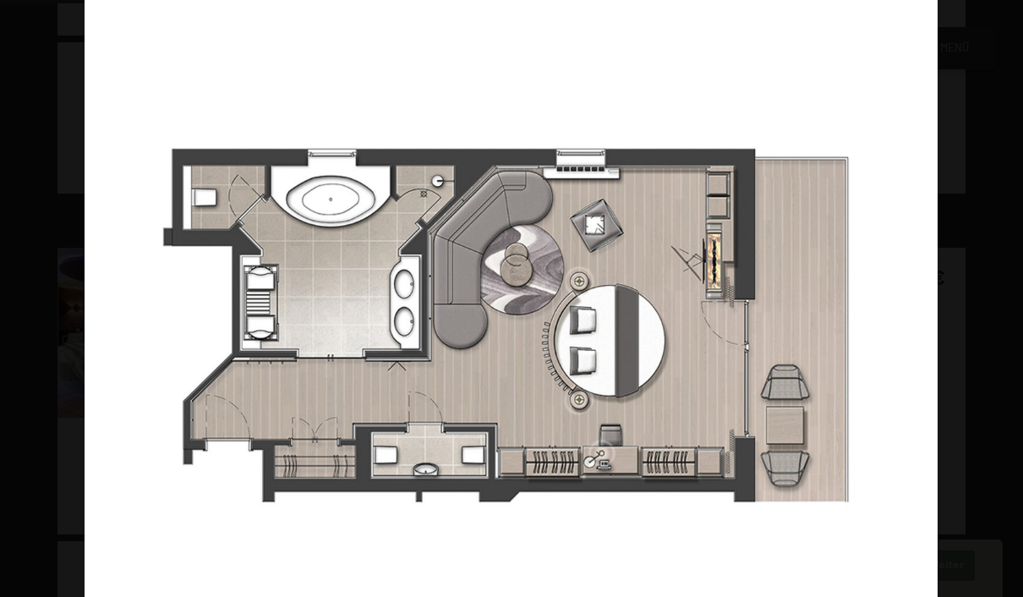
click at [1002, 128] on div at bounding box center [596, 298] width 1023 height 597
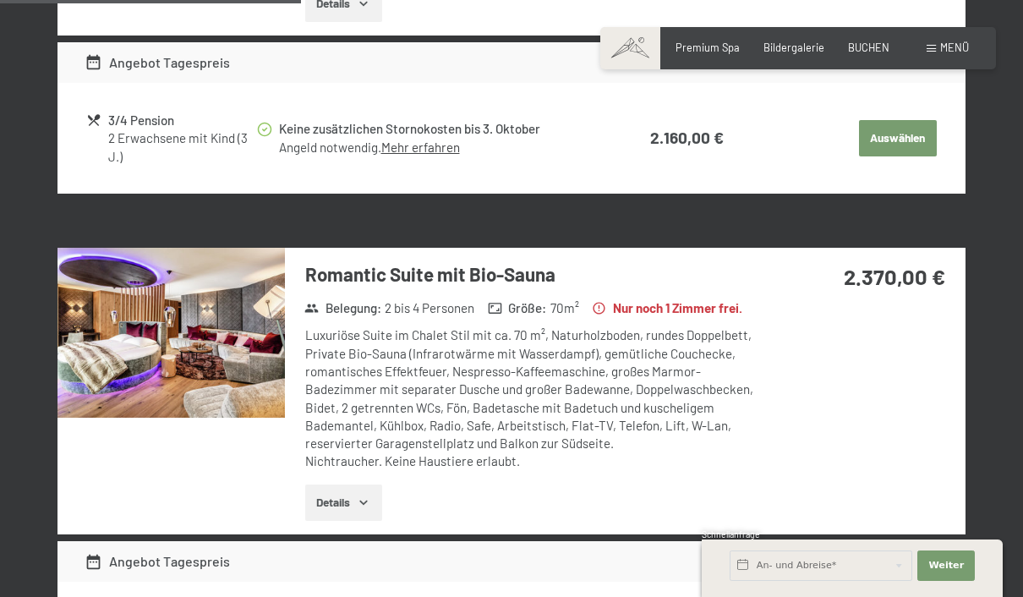
click at [115, 416] on img at bounding box center [170, 333] width 227 height 170
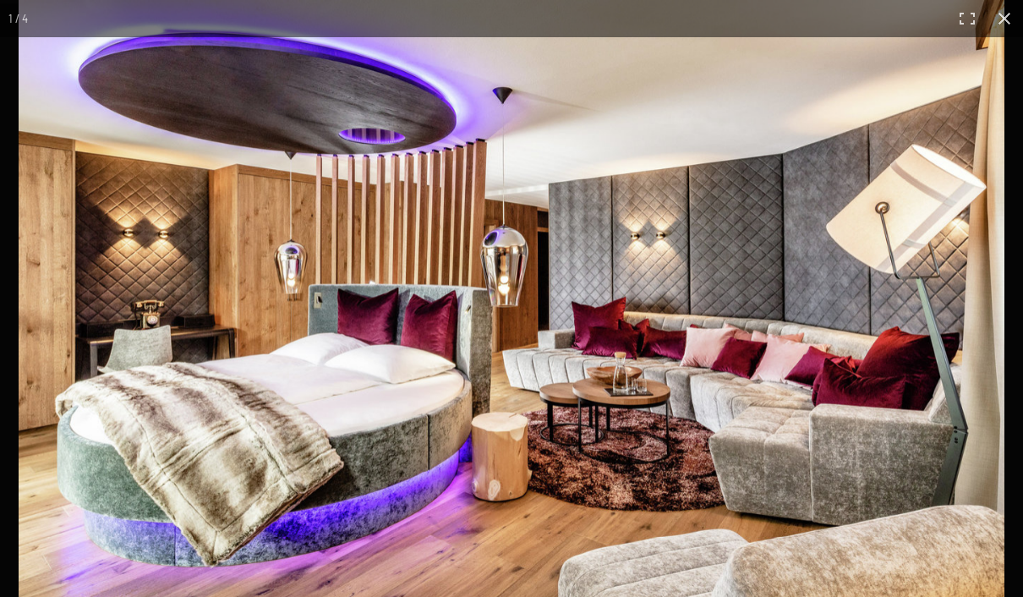
click at [5, 387] on div at bounding box center [511, 298] width 1023 height 597
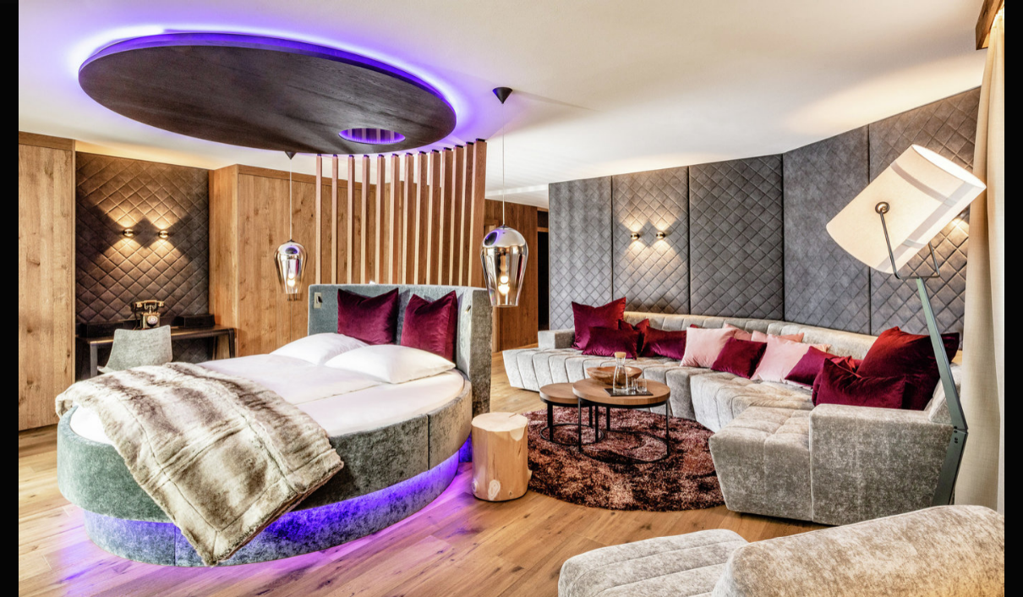
click at [879, 73] on img at bounding box center [512, 328] width 986 height 657
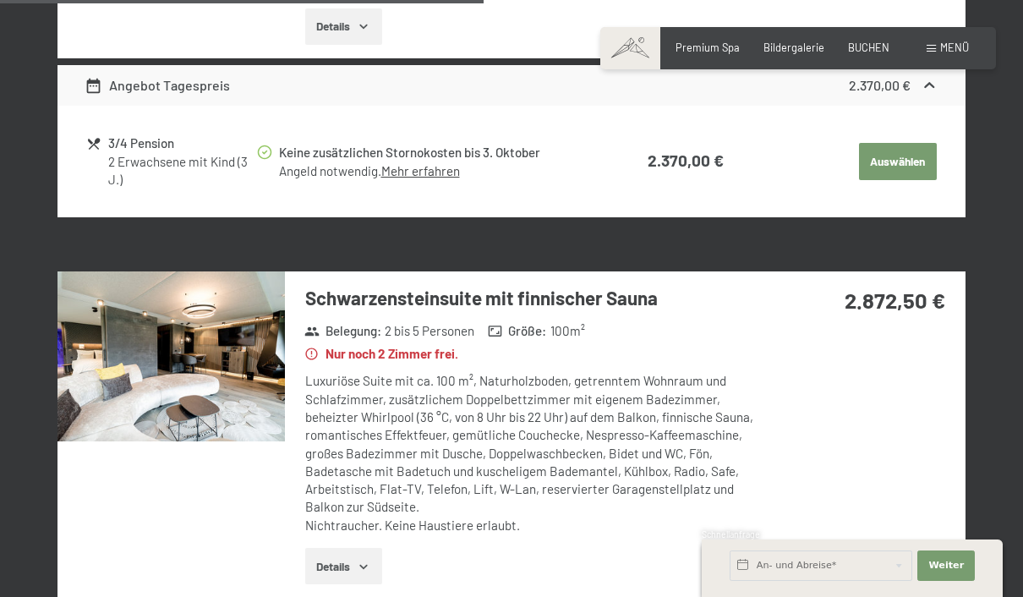
scroll to position [1262, 0]
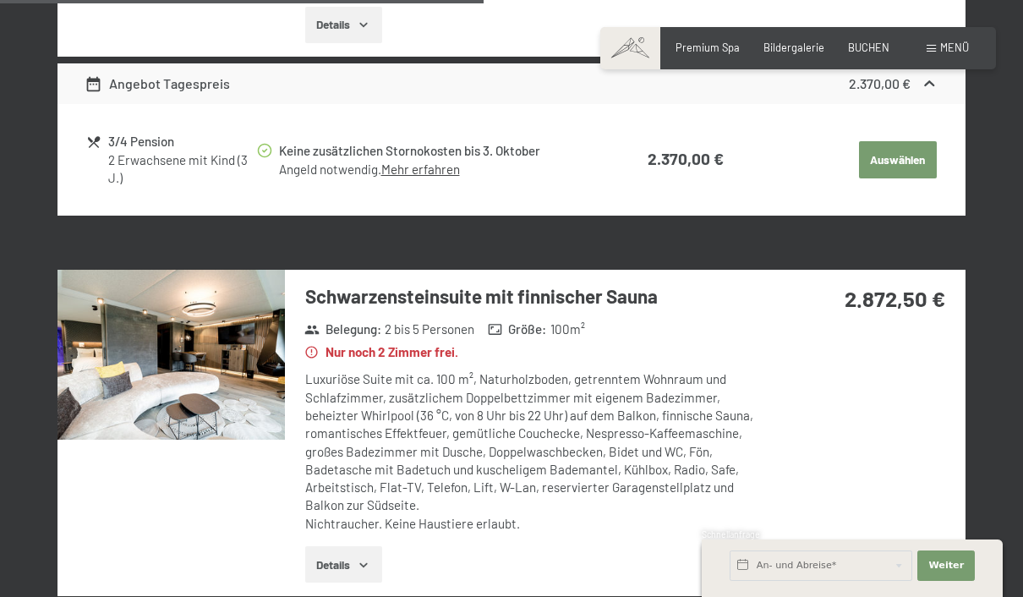
click at [118, 415] on img at bounding box center [170, 355] width 227 height 170
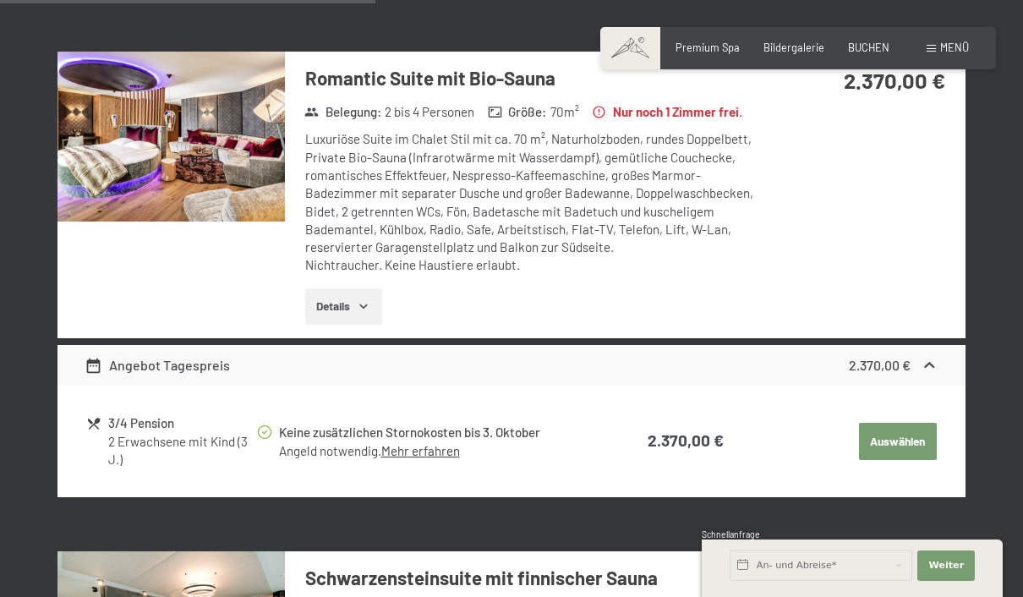
scroll to position [975, 0]
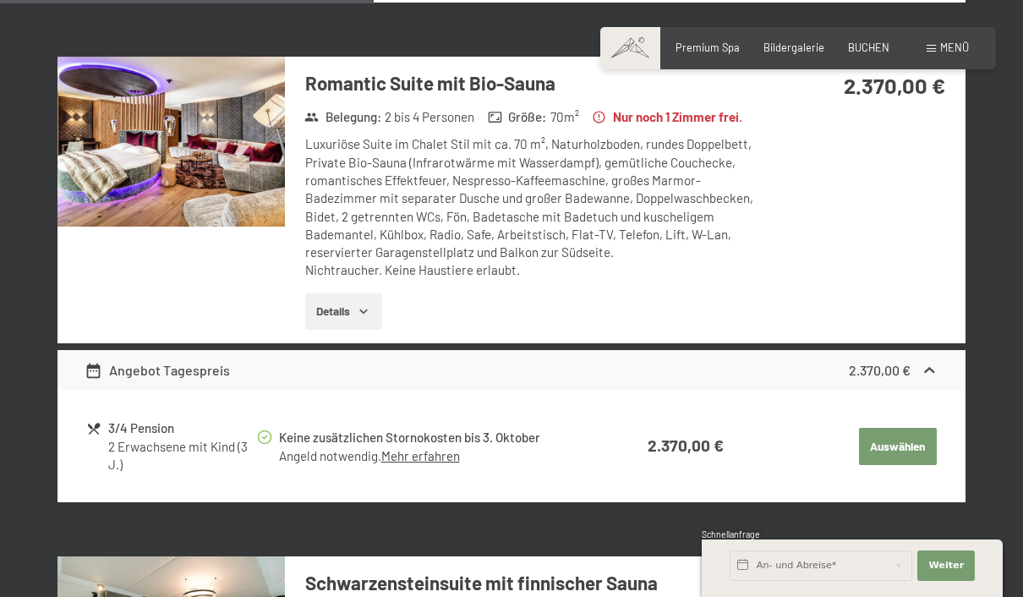
click at [342, 326] on button "Details" at bounding box center [343, 311] width 77 height 37
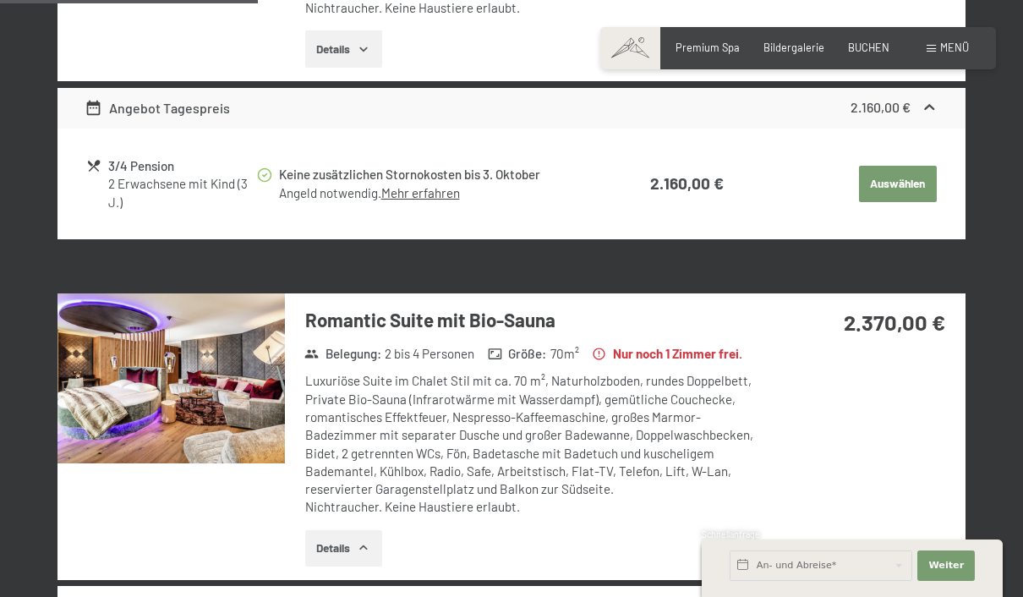
scroll to position [707, 0]
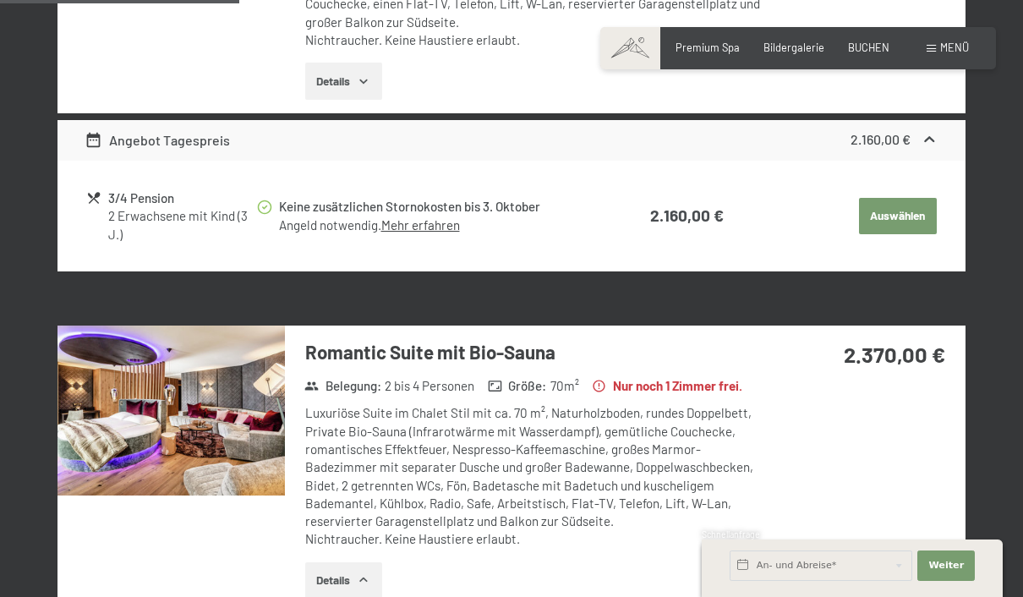
click at [104, 445] on img at bounding box center [170, 410] width 227 height 170
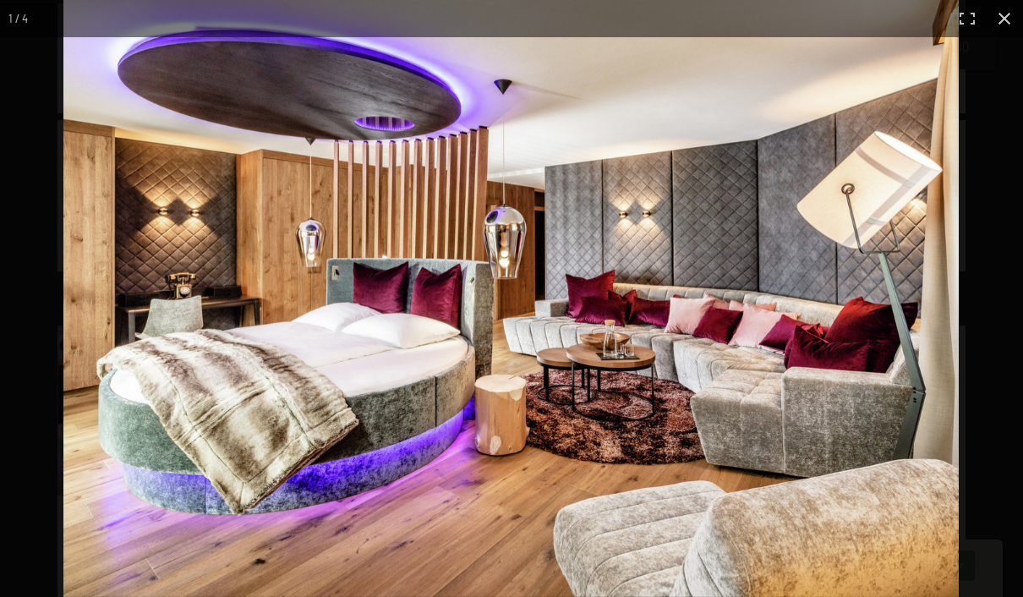
click at [4, 378] on div at bounding box center [511, 298] width 1023 height 597
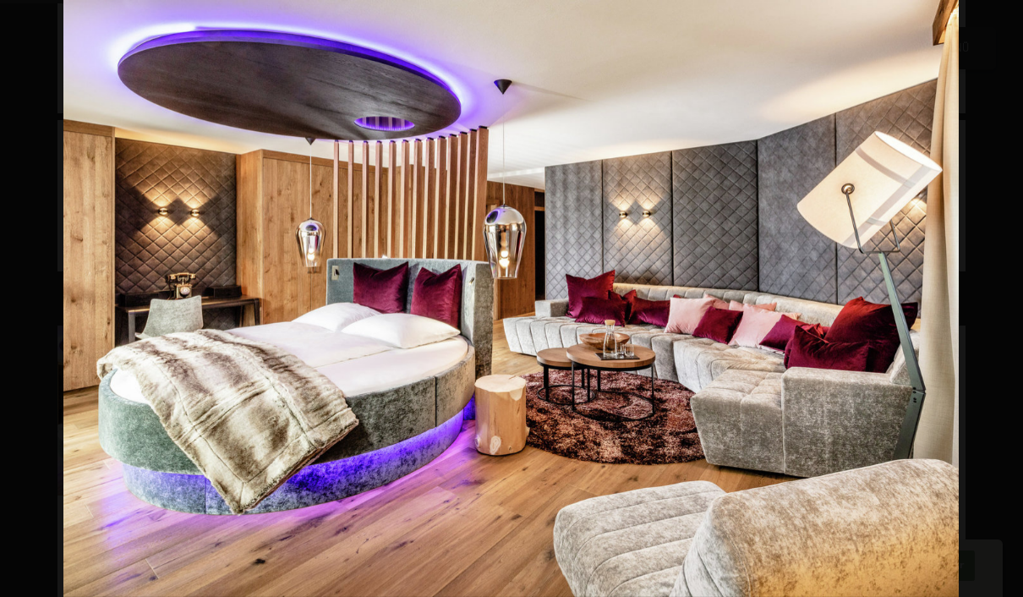
click at [37, 400] on div at bounding box center [511, 298] width 1023 height 597
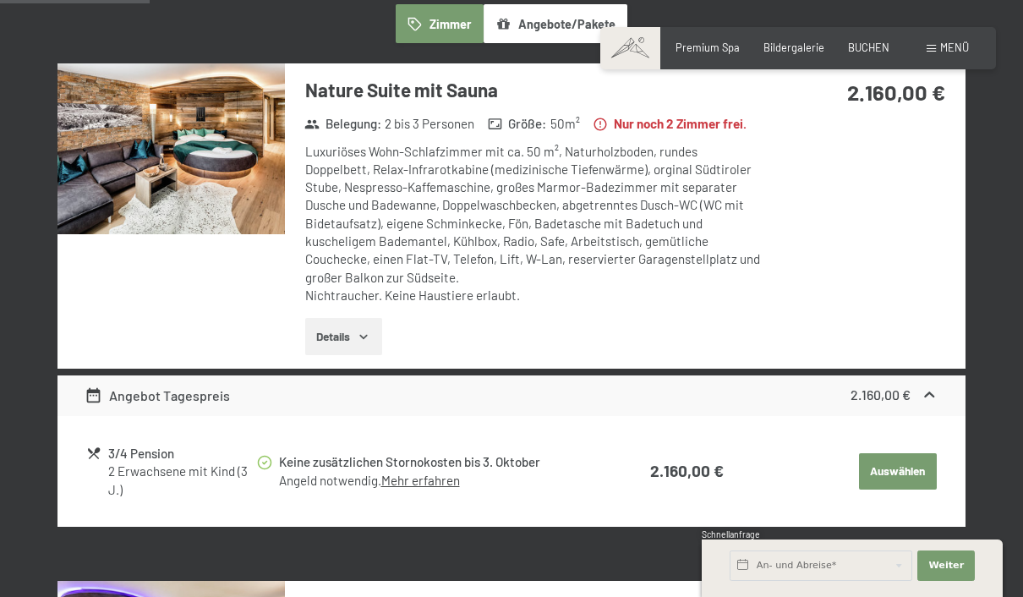
scroll to position [443, 0]
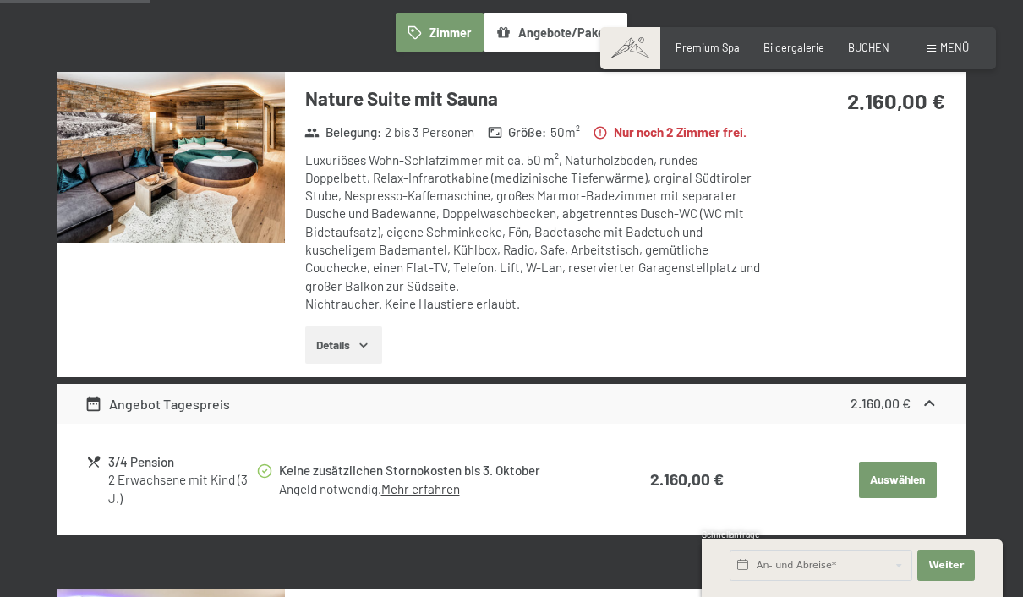
click at [328, 348] on button "Details" at bounding box center [343, 344] width 77 height 37
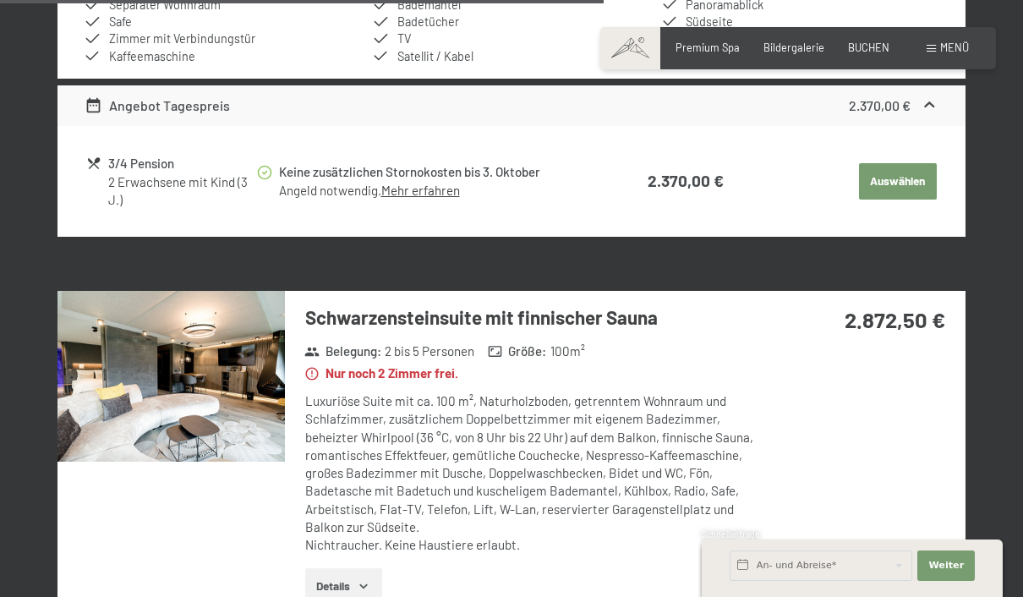
scroll to position [1950, 0]
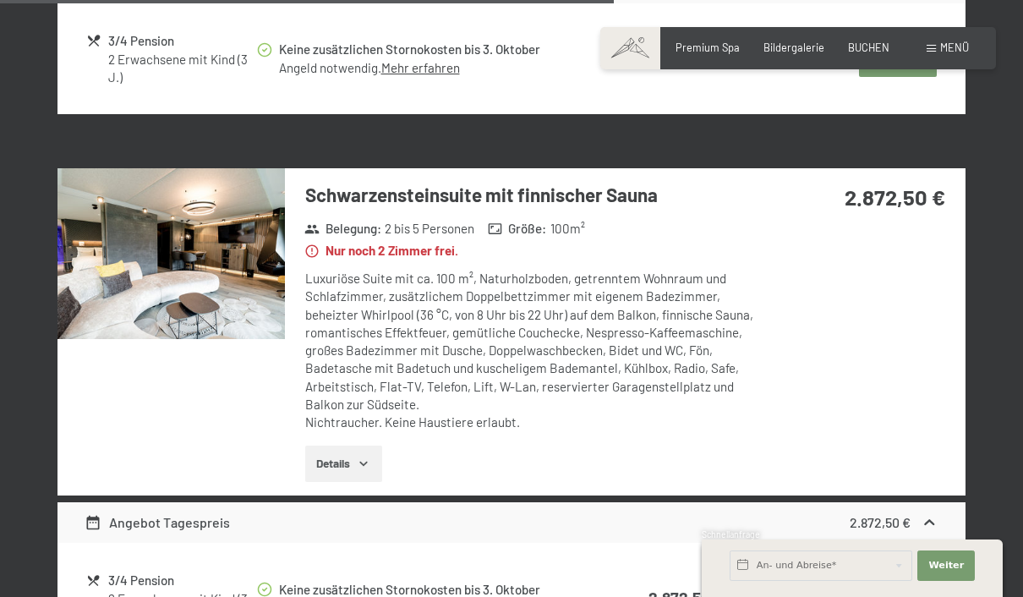
click at [348, 483] on button "Details" at bounding box center [343, 463] width 77 height 37
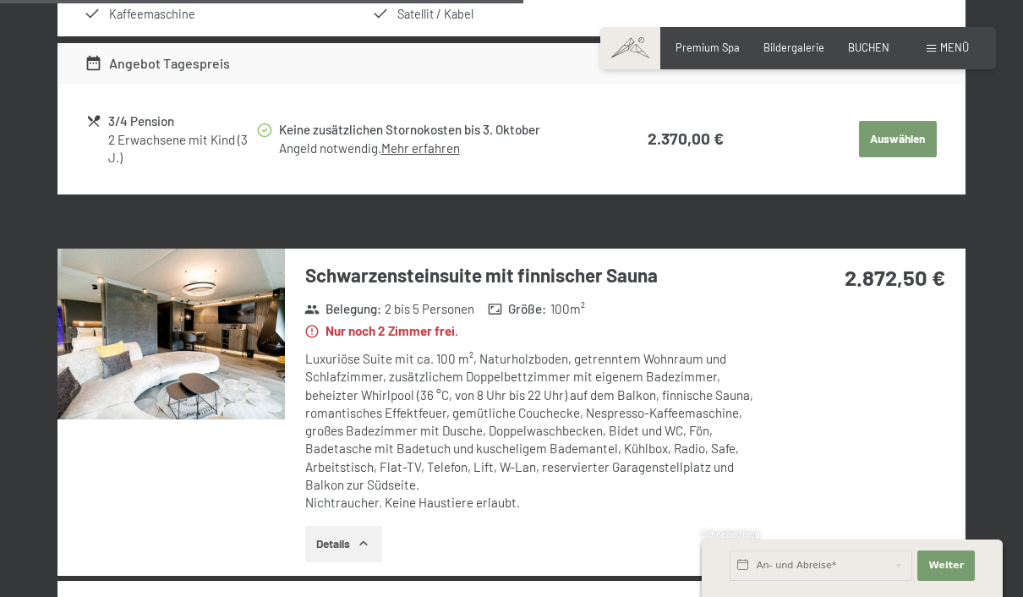
scroll to position [1837, 0]
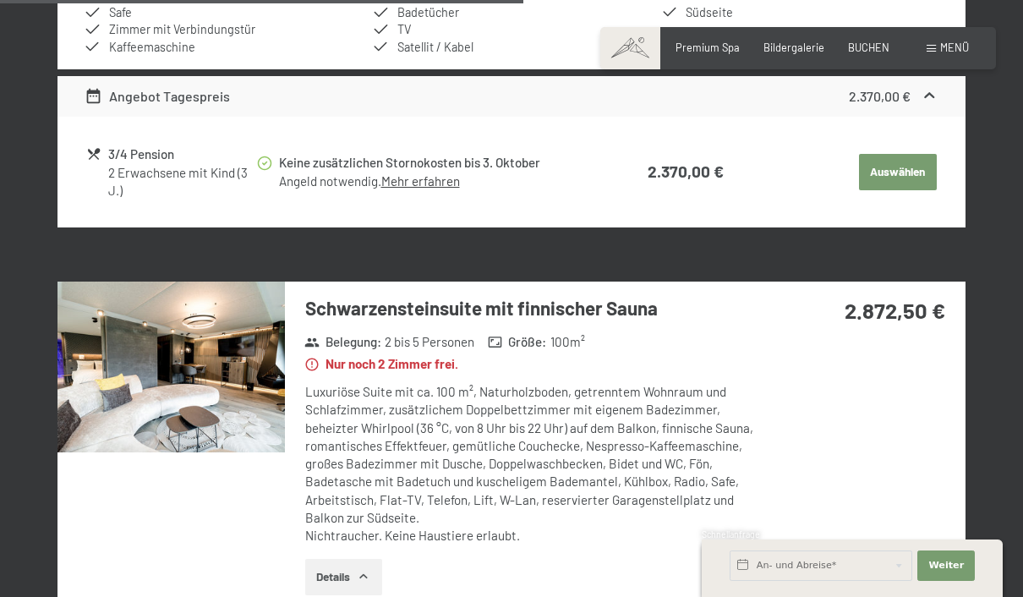
click at [126, 404] on img at bounding box center [170, 366] width 227 height 170
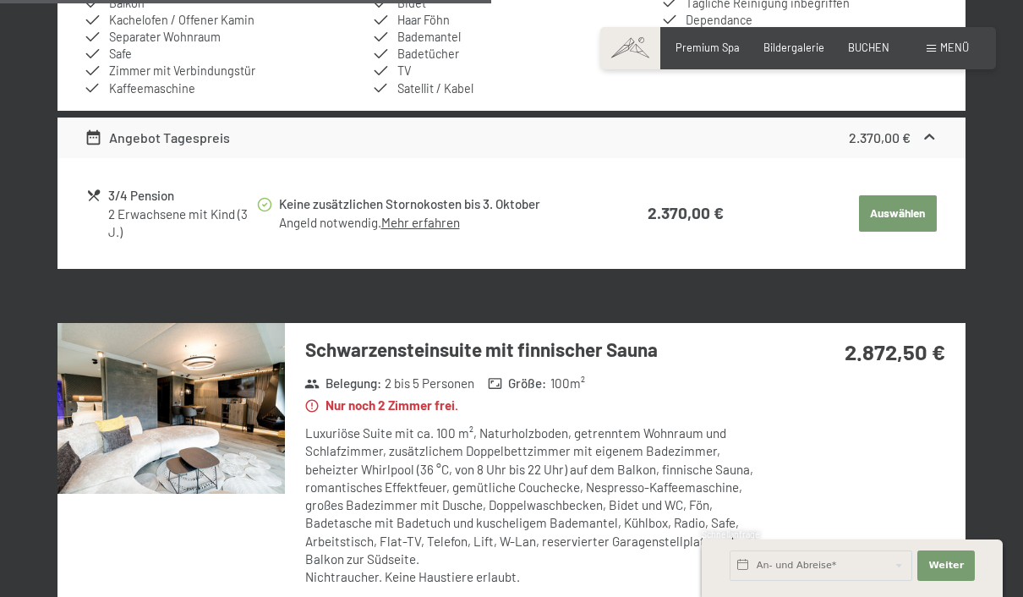
scroll to position [1823, 0]
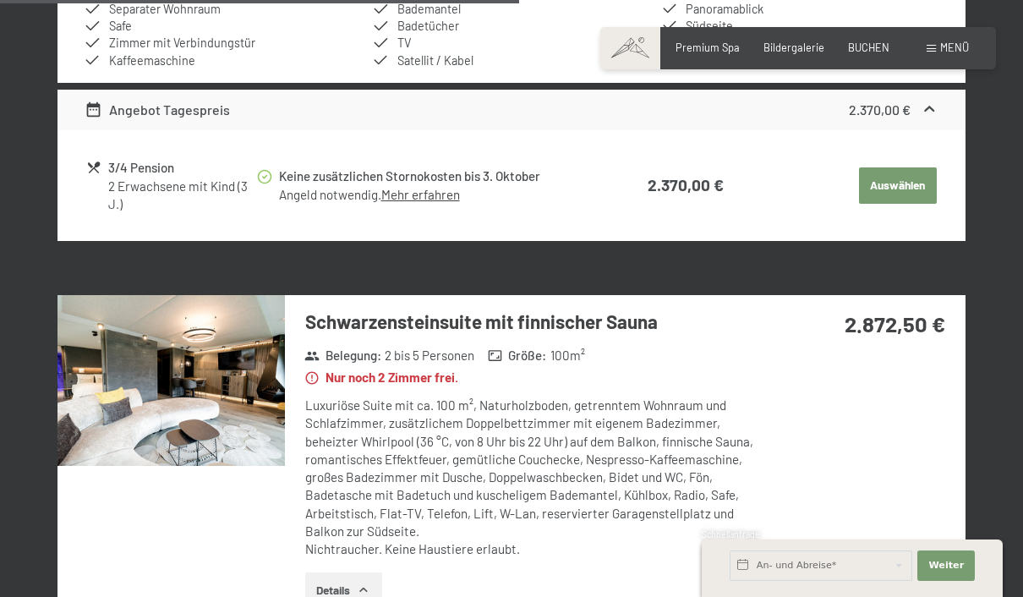
click at [137, 417] on img at bounding box center [170, 380] width 227 height 170
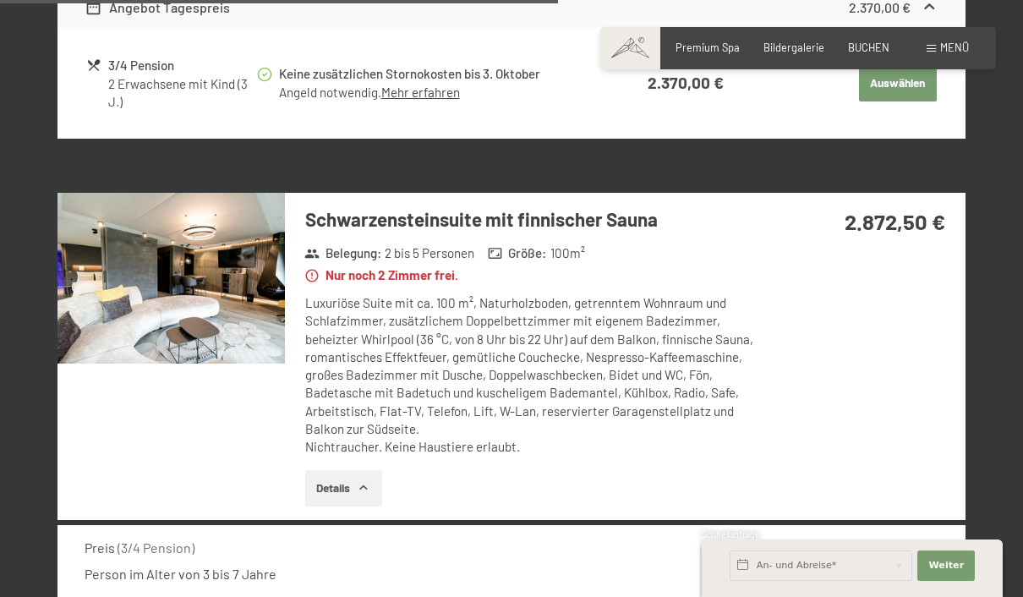
scroll to position [1947, 0]
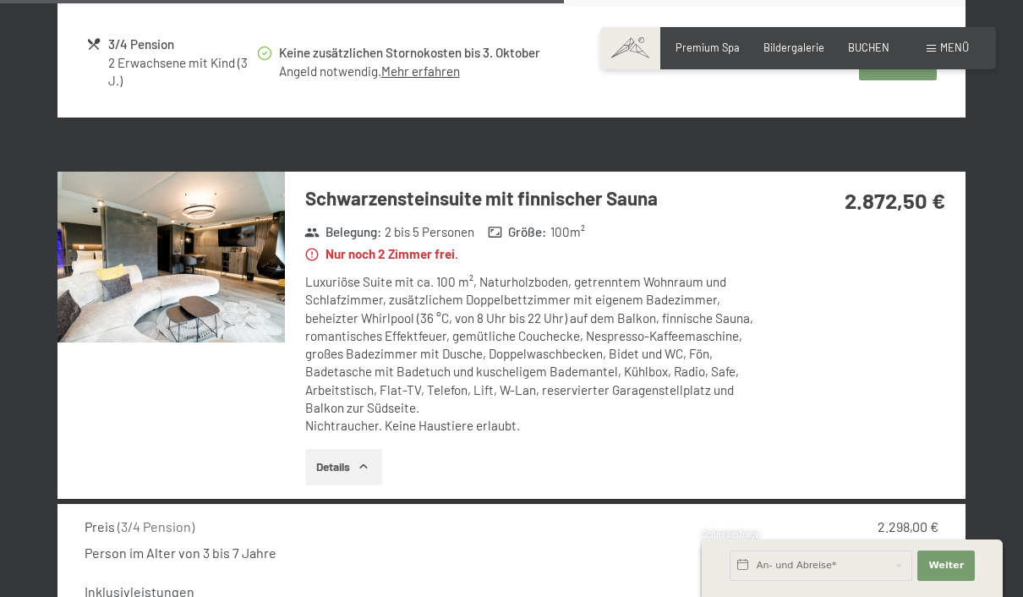
click at [333, 479] on button "Details" at bounding box center [343, 467] width 77 height 37
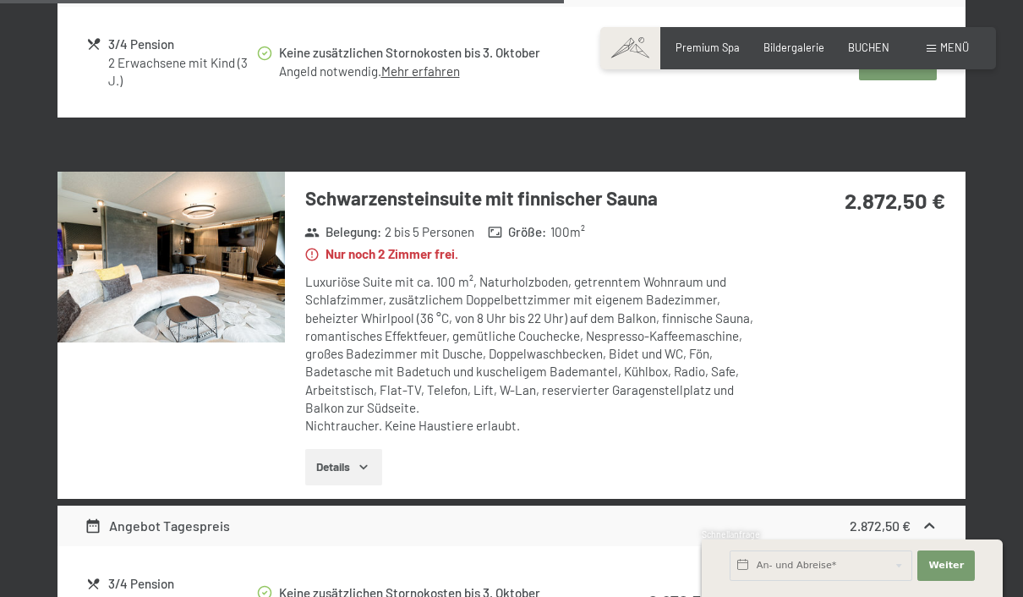
click at [329, 477] on button "Details" at bounding box center [343, 467] width 77 height 37
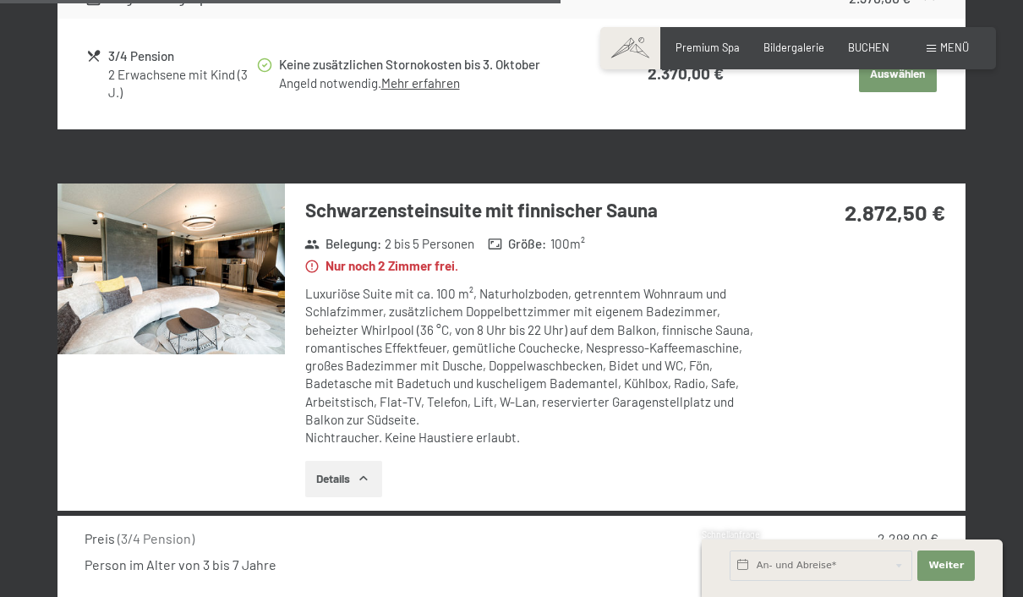
scroll to position [1939, 0]
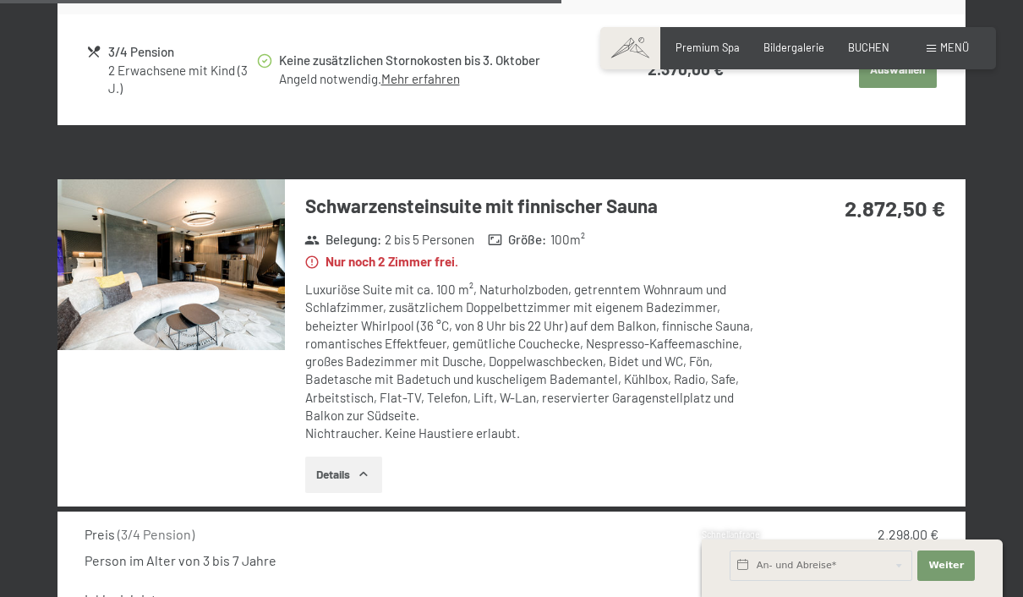
click at [122, 272] on img at bounding box center [170, 264] width 227 height 170
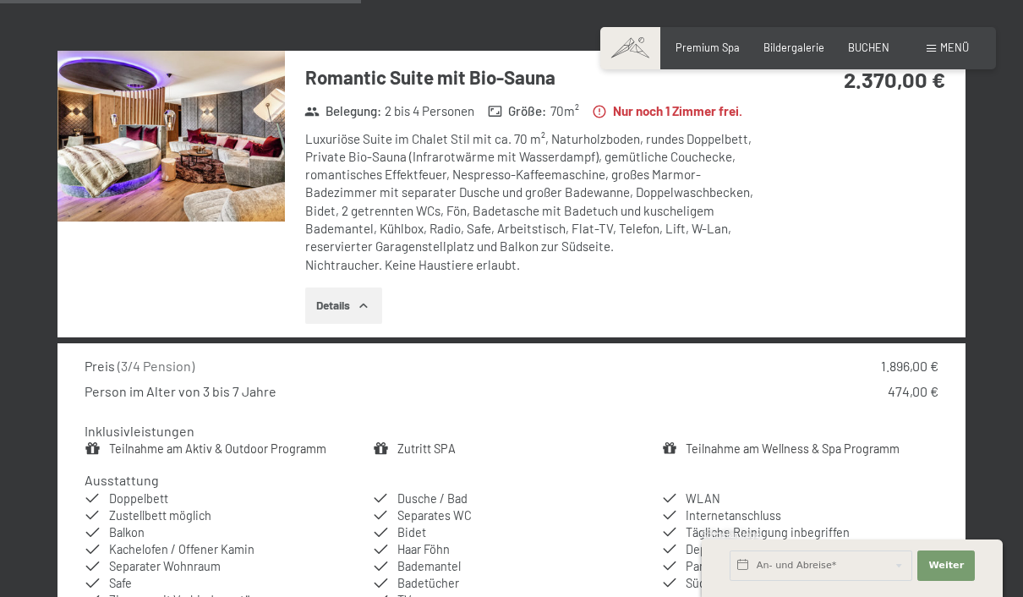
scroll to position [1253, 0]
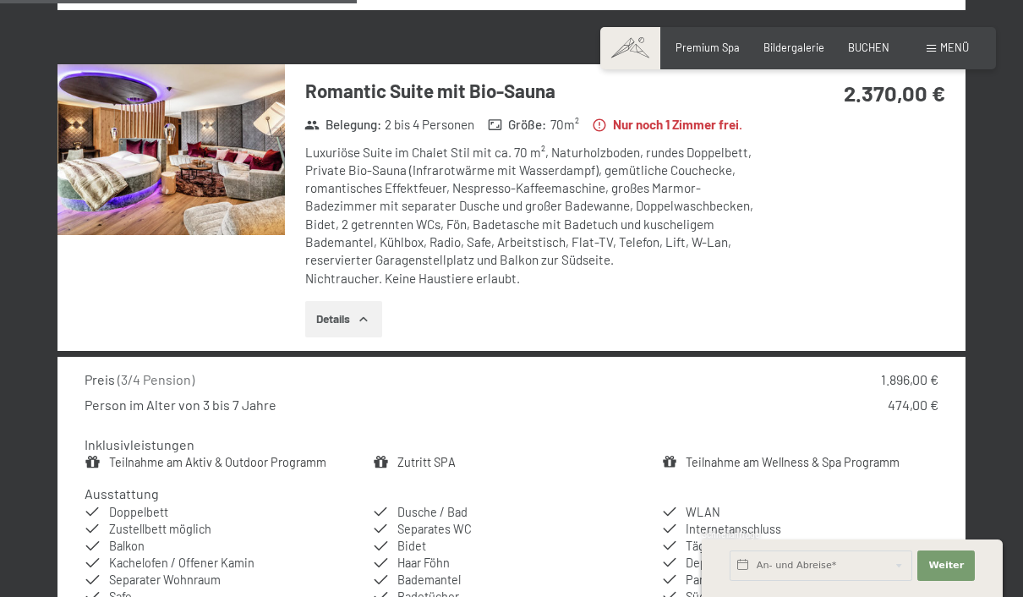
click at [134, 205] on img at bounding box center [170, 149] width 227 height 170
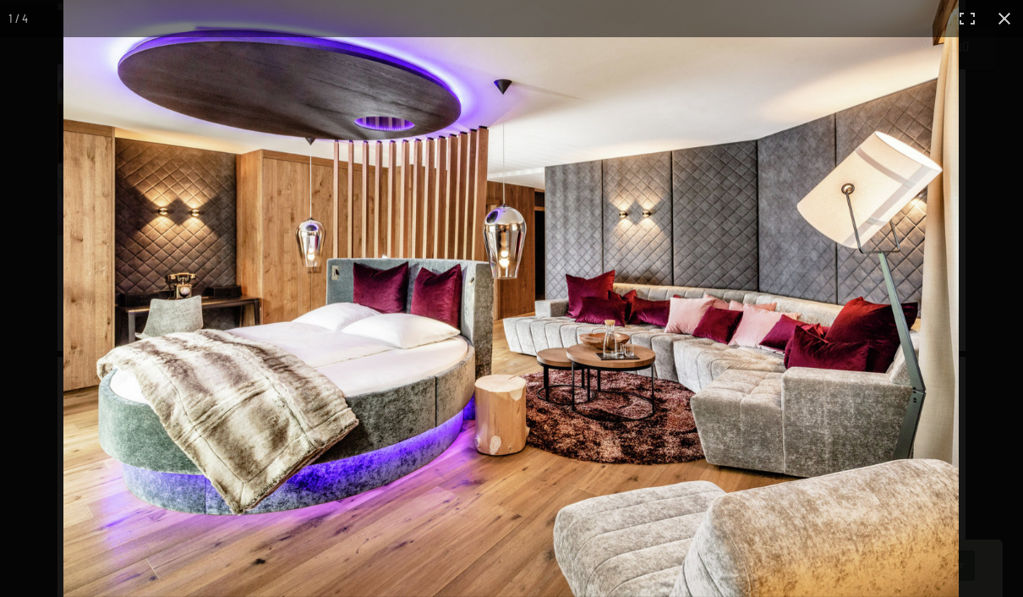
click at [125, 442] on img at bounding box center [510, 298] width 895 height 597
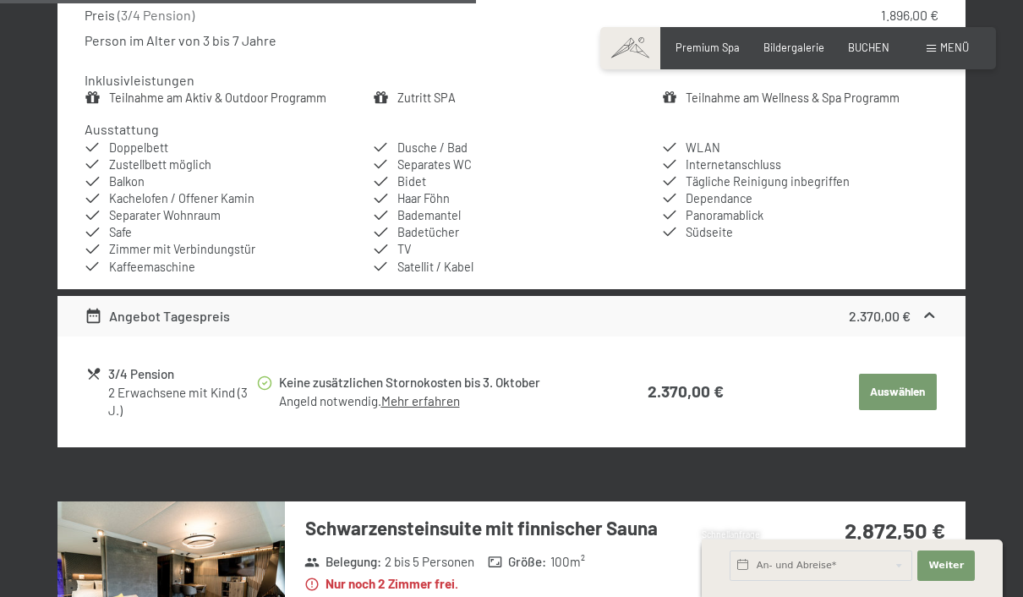
scroll to position [1642, 0]
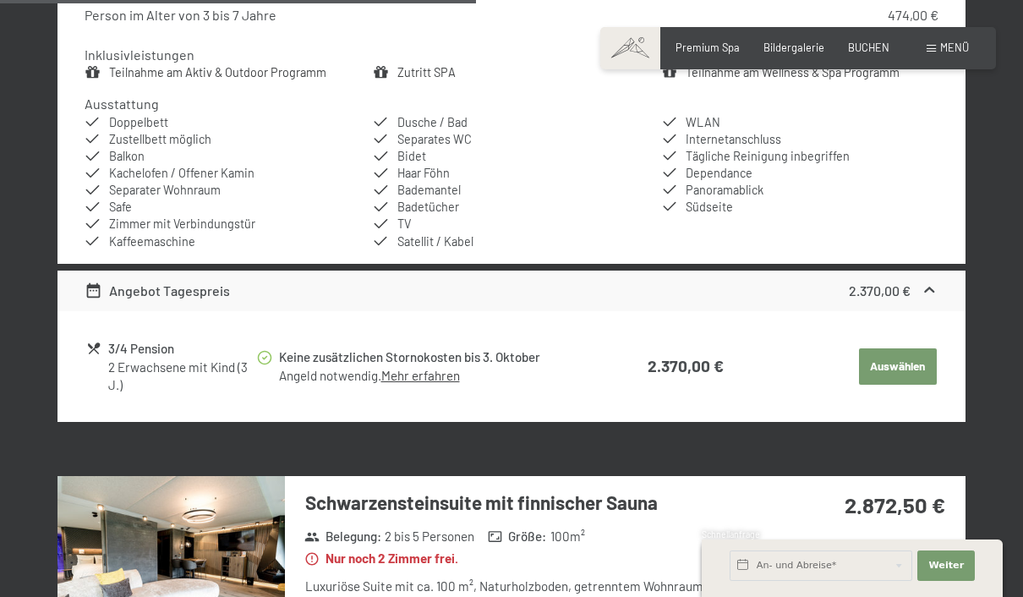
click at [915, 377] on button "Auswählen" at bounding box center [898, 366] width 78 height 37
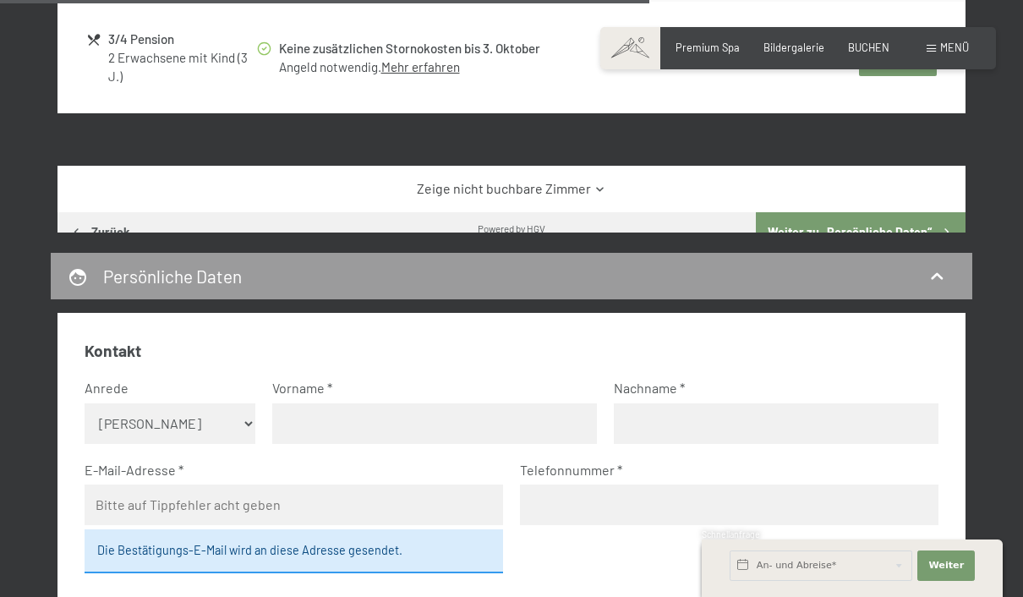
scroll to position [2778, 0]
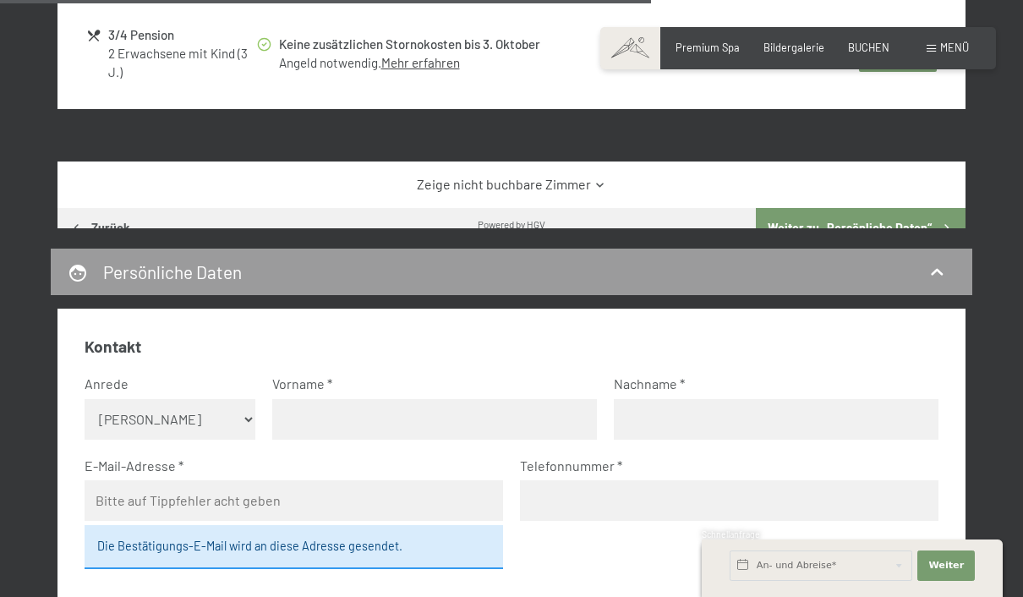
click at [359, 193] on link "Zeige nicht buchbare Zimmer" at bounding box center [512, 184] width 854 height 19
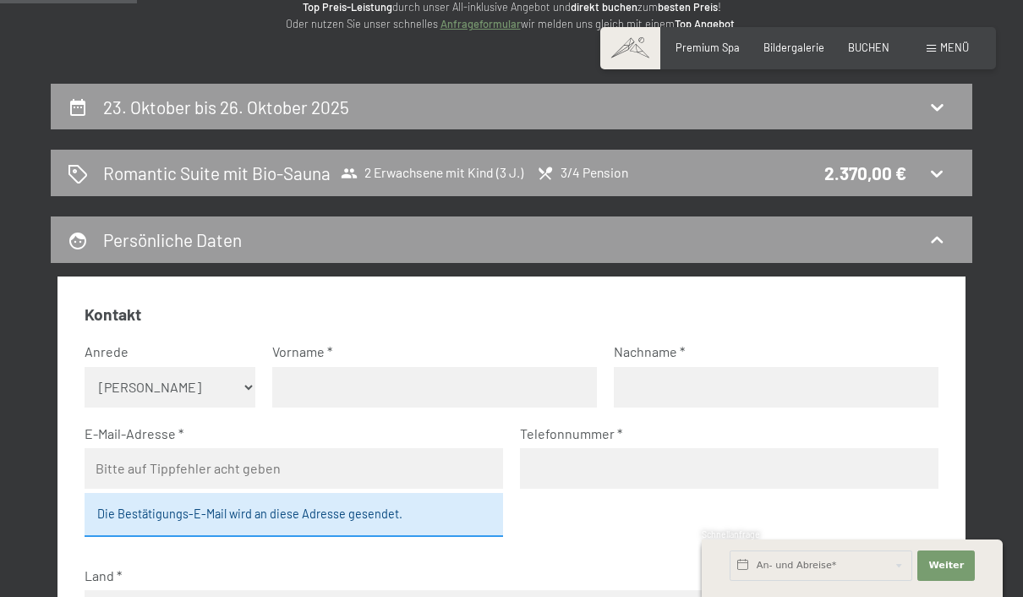
scroll to position [241, 0]
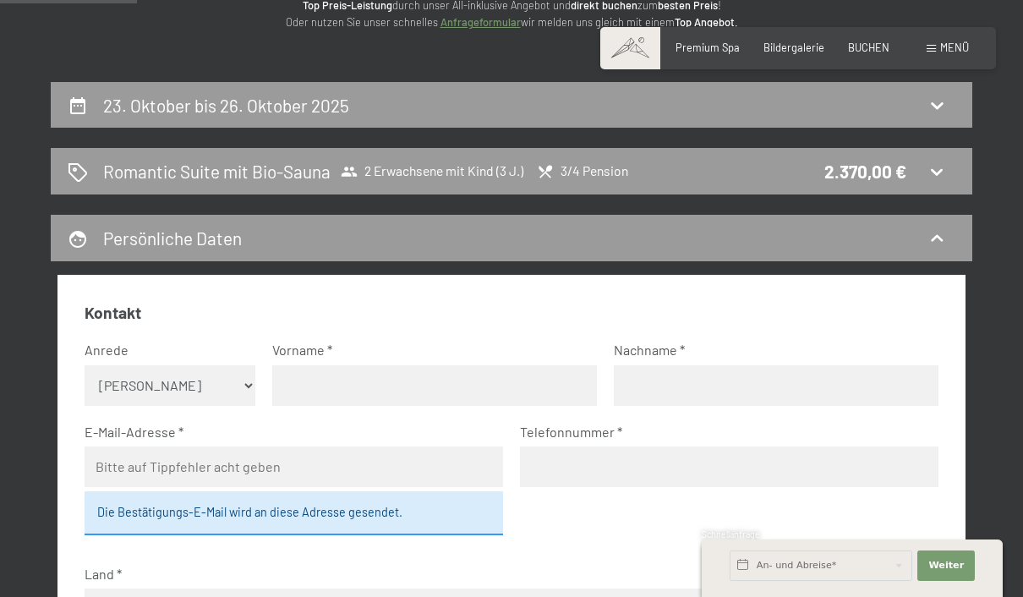
click at [85, 379] on select "Keine Angabe Frau Herr" at bounding box center [170, 385] width 171 height 41
select select "m"
click at [314, 378] on input "text" at bounding box center [434, 385] width 325 height 41
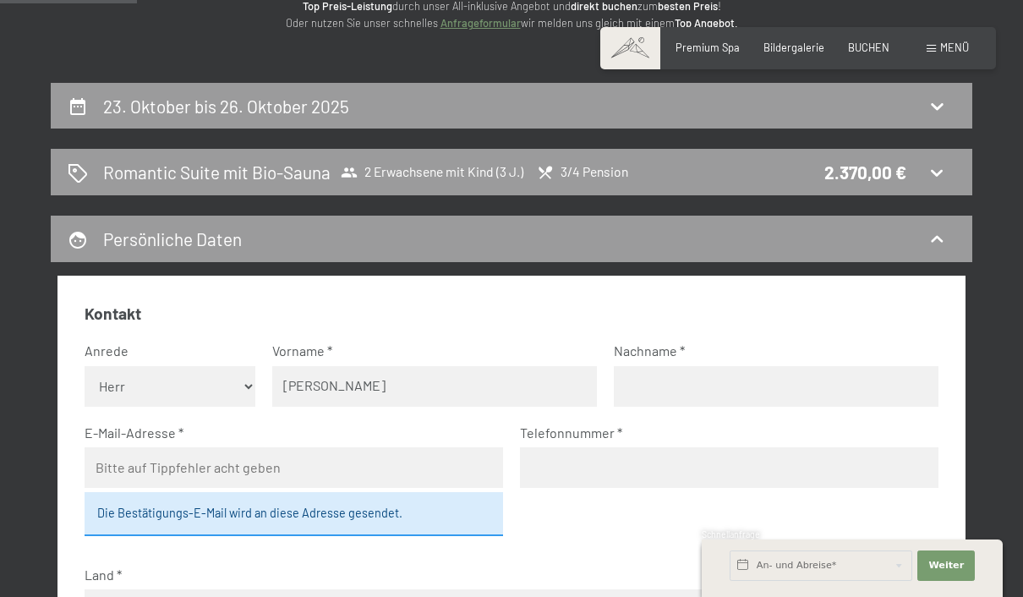
type input "Florian"
click at [659, 380] on input "text" at bounding box center [776, 386] width 325 height 41
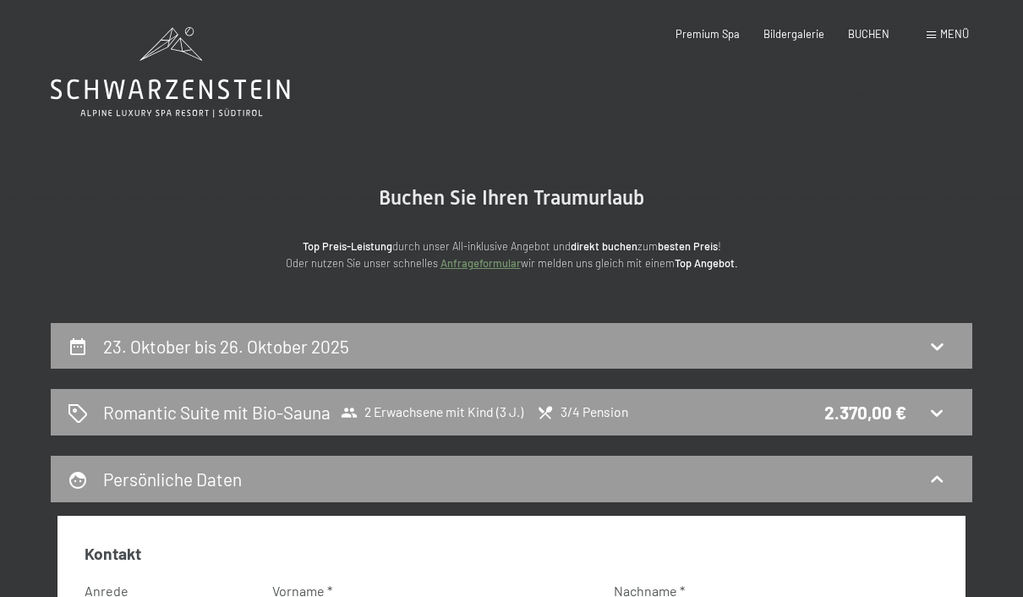
scroll to position [297, 0]
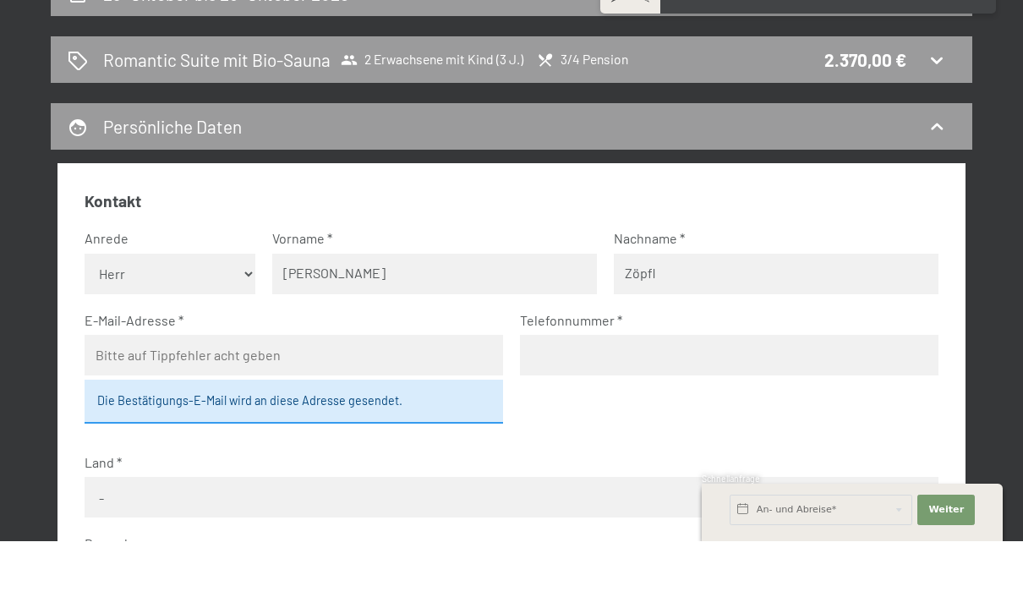
type input "Zöpfl"
click at [106, 391] on input "email" at bounding box center [294, 411] width 418 height 41
type input "florian@zoepfl.com"
click at [527, 391] on input "tel" at bounding box center [729, 411] width 418 height 41
click at [535, 391] on input "066488525925" at bounding box center [729, 411] width 418 height 41
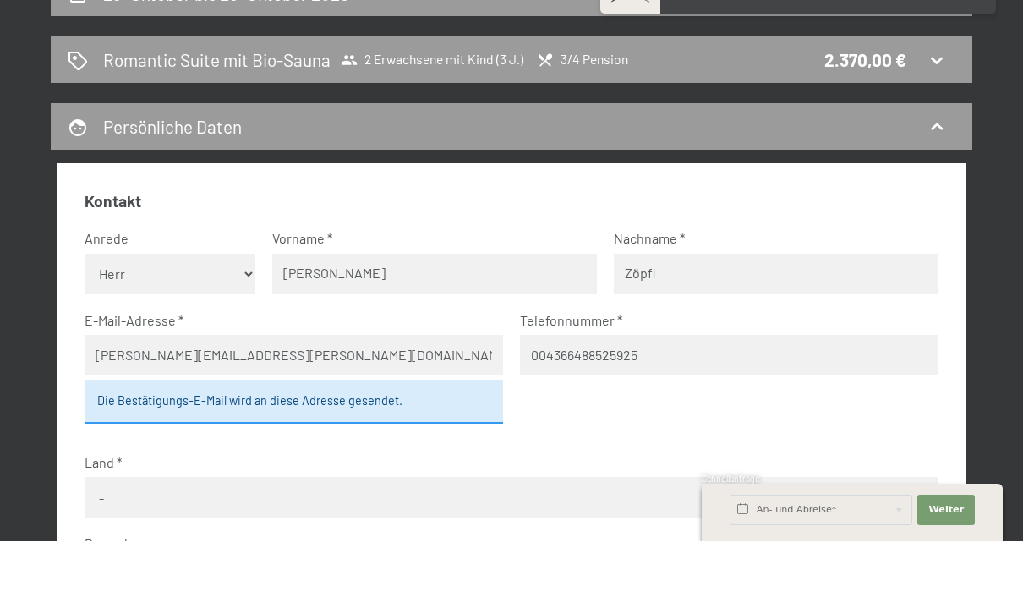
type input "004366488525925"
click at [109, 533] on select "- Deutschland Österreich Schweiz Italien Niederlande Belgien Vereinigtes Königr…" at bounding box center [512, 553] width 854 height 41
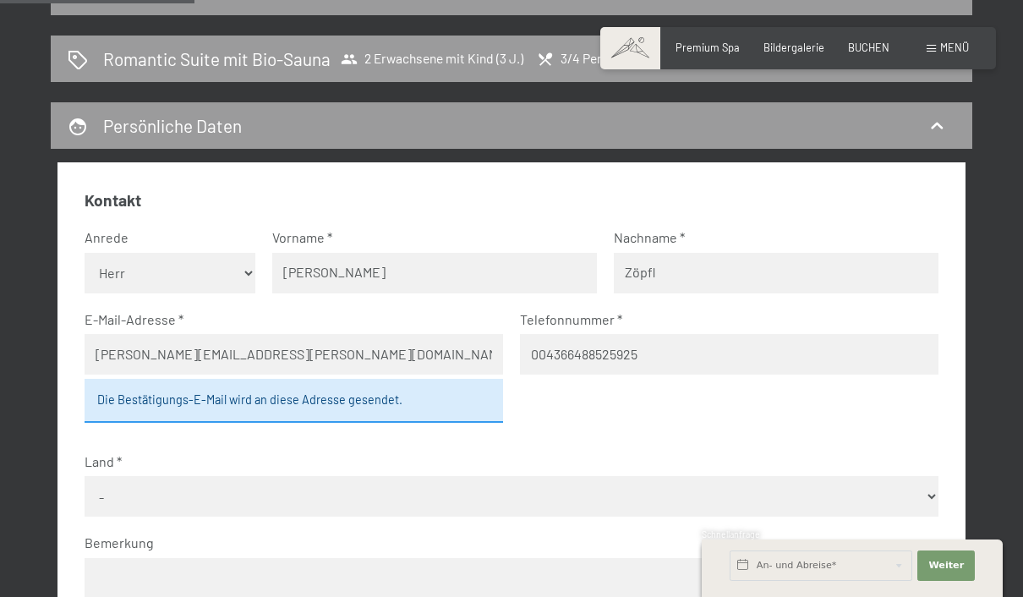
select select "AUT"
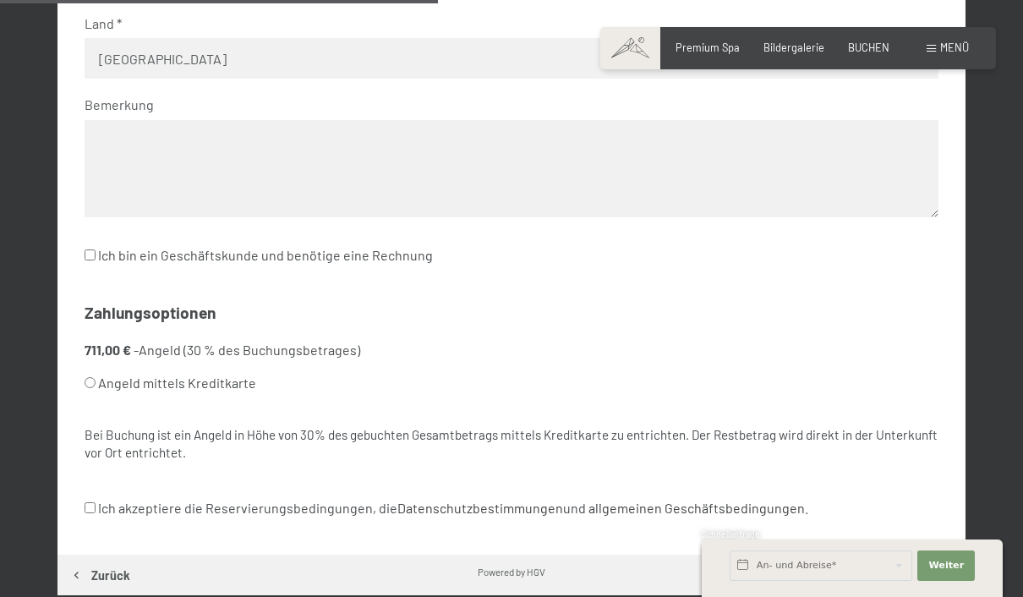
scroll to position [842, 0]
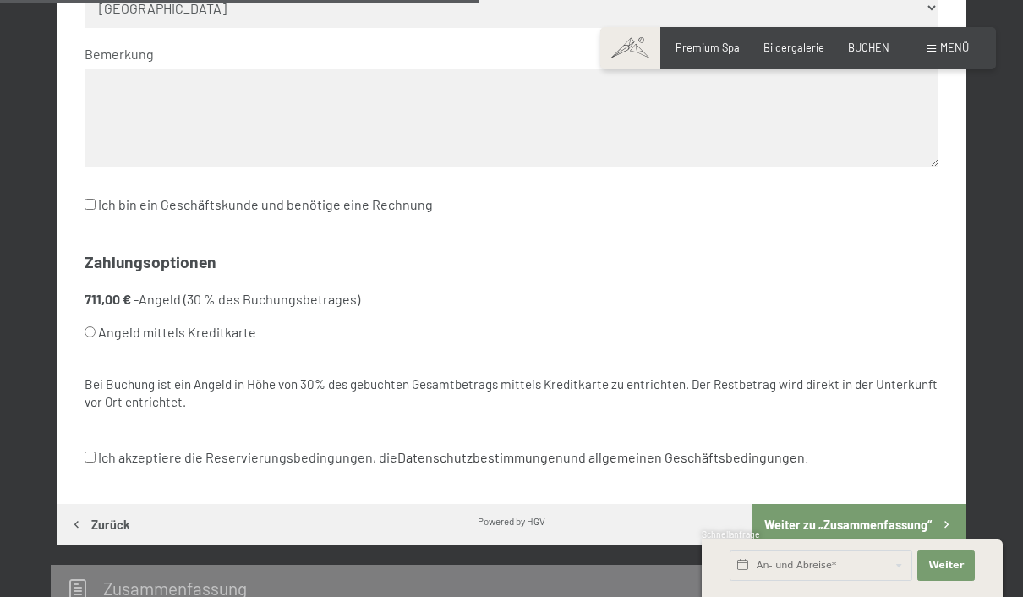
click at [93, 329] on input "Angeld mittels Kreditkarte" at bounding box center [90, 331] width 11 height 11
radio input "true"
click at [86, 457] on label "Ich akzeptiere die Reservierungsbedingungen, die Datenschutzbestimmungen und al…" at bounding box center [447, 457] width 724 height 32
click at [86, 457] on input "Ich akzeptiere die Reservierungsbedingungen, die Datenschutzbestimmungen und al…" at bounding box center [90, 456] width 11 height 11
checkbox input "true"
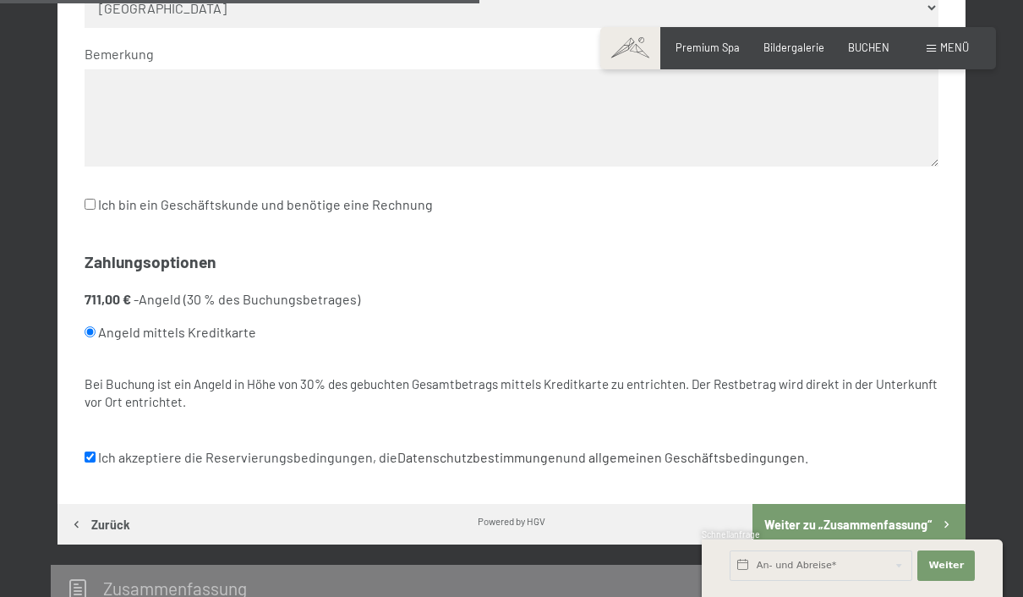
click at [910, 531] on button "Weiter zu „Zusammen­fassung“" at bounding box center [858, 524] width 213 height 41
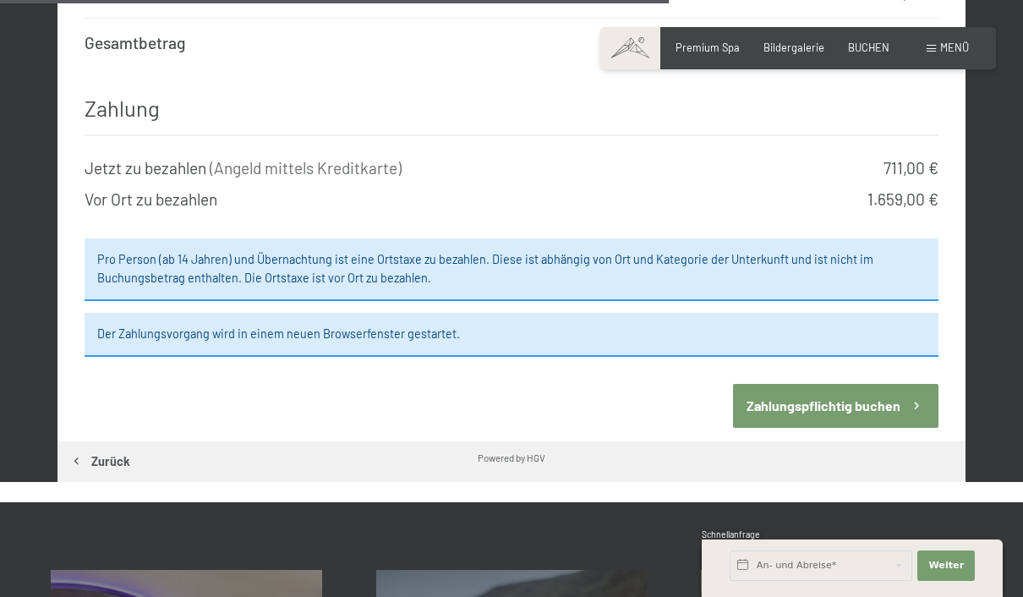
scroll to position [1482, 0]
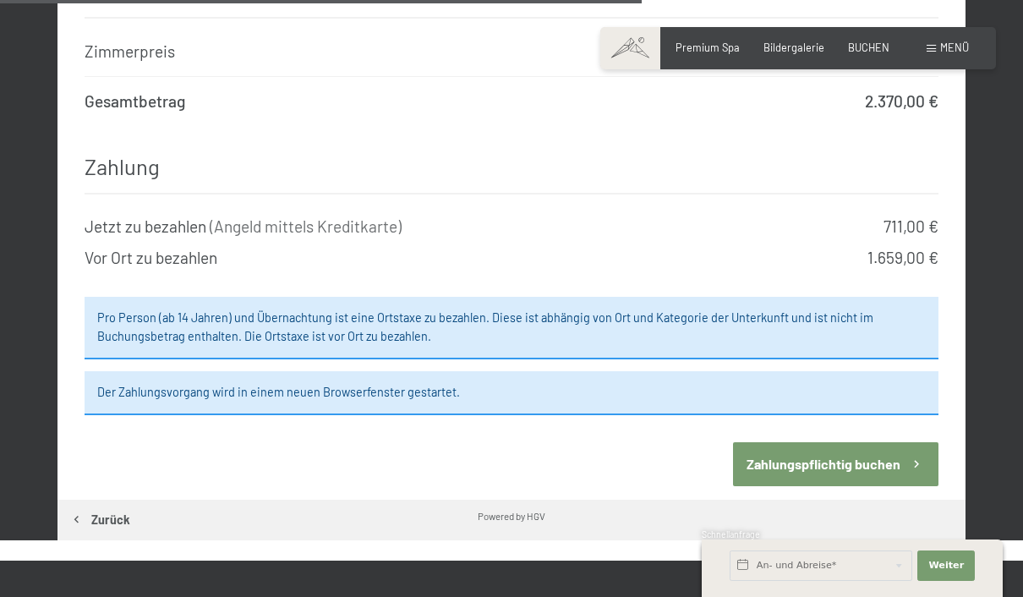
click at [866, 442] on button "Zahlungspflichtig buchen" at bounding box center [835, 463] width 205 height 43
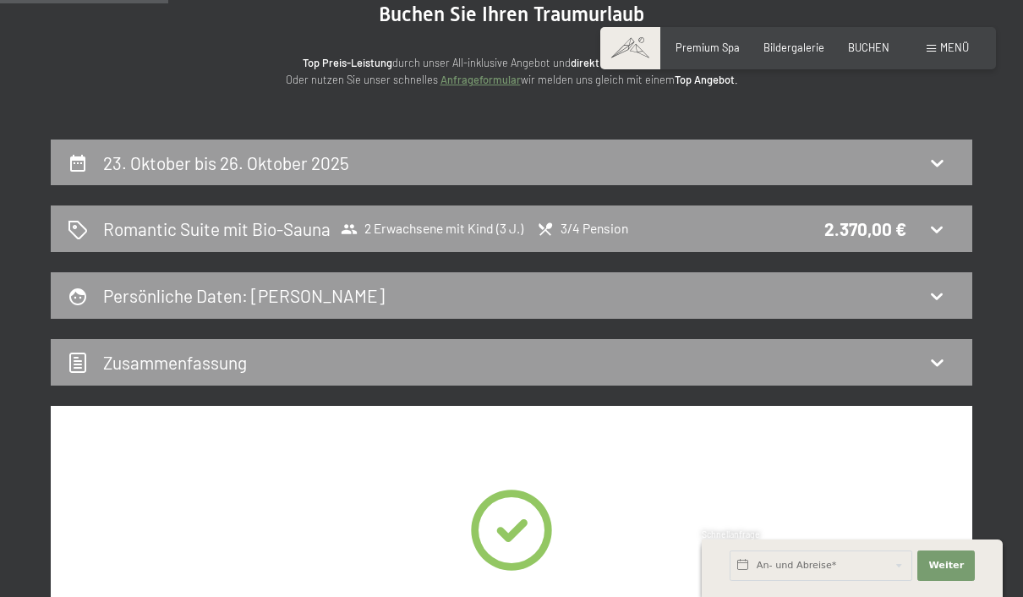
scroll to position [0, 0]
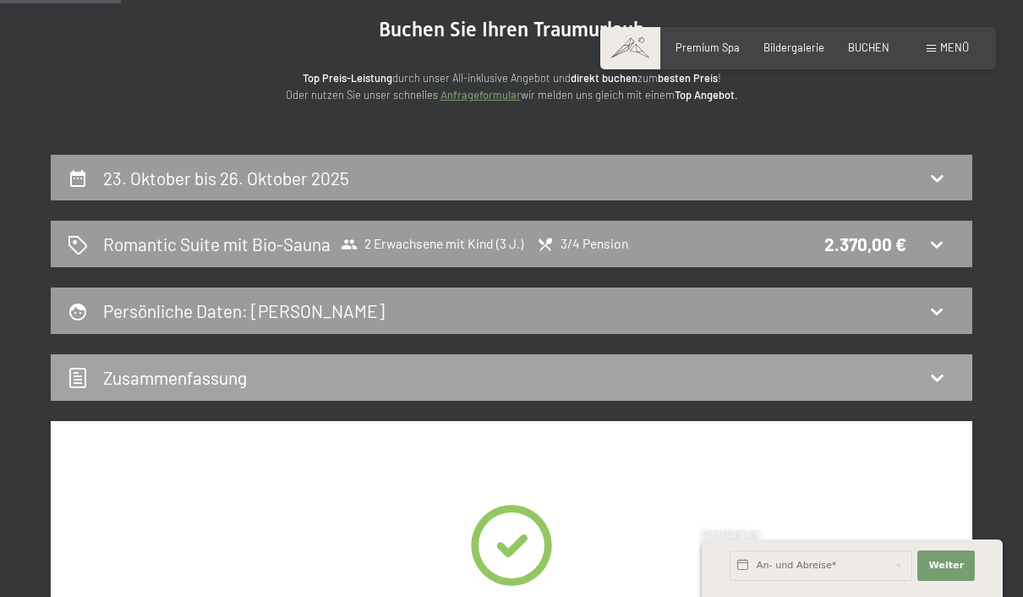
click at [107, 376] on h2 "Zusammen­fassung" at bounding box center [175, 377] width 144 height 21
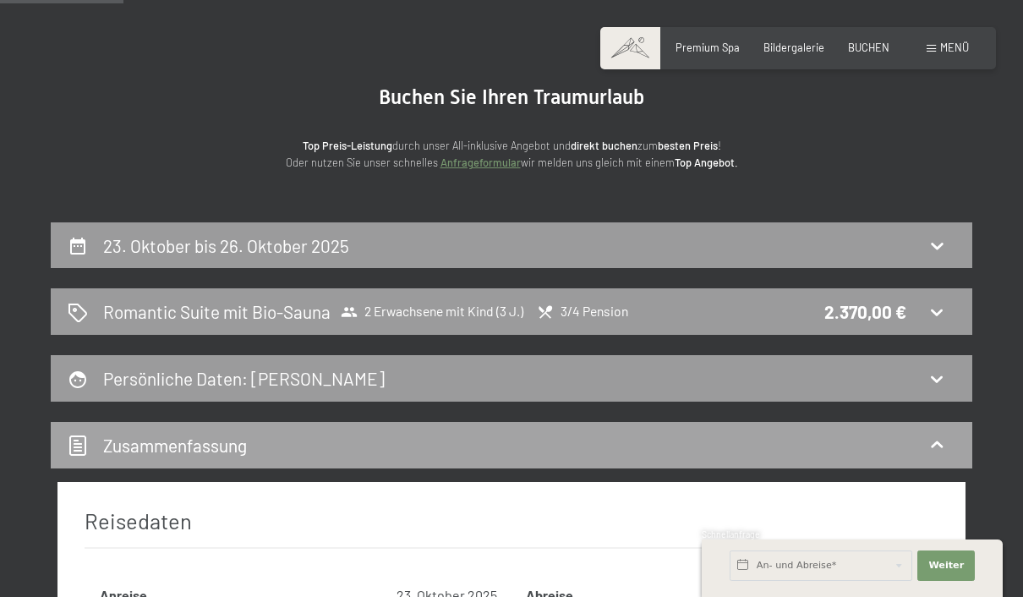
scroll to position [59, 0]
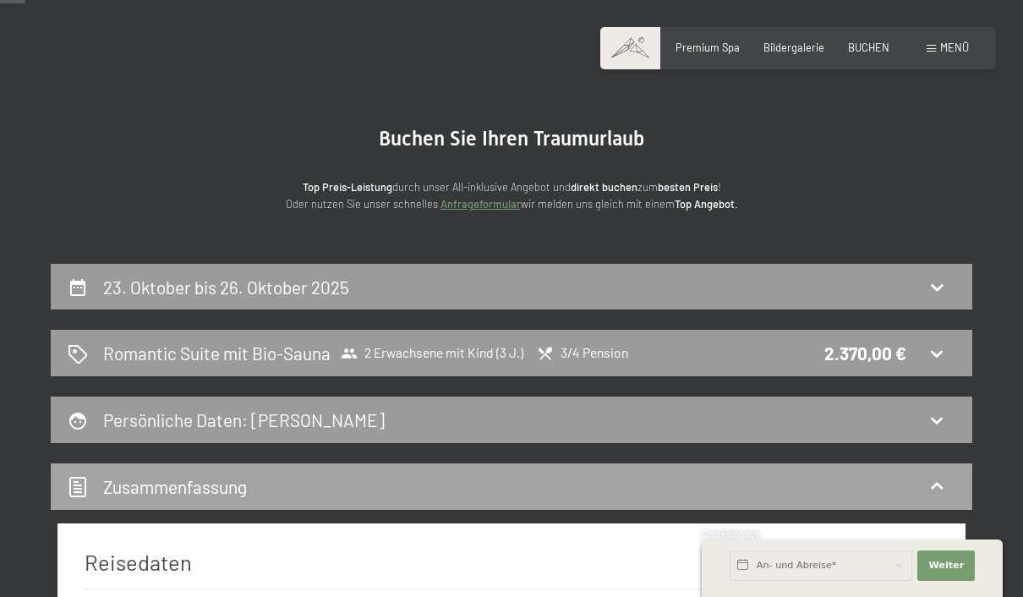
click at [130, 489] on h2 "Zusammen­fassung" at bounding box center [175, 486] width 144 height 21
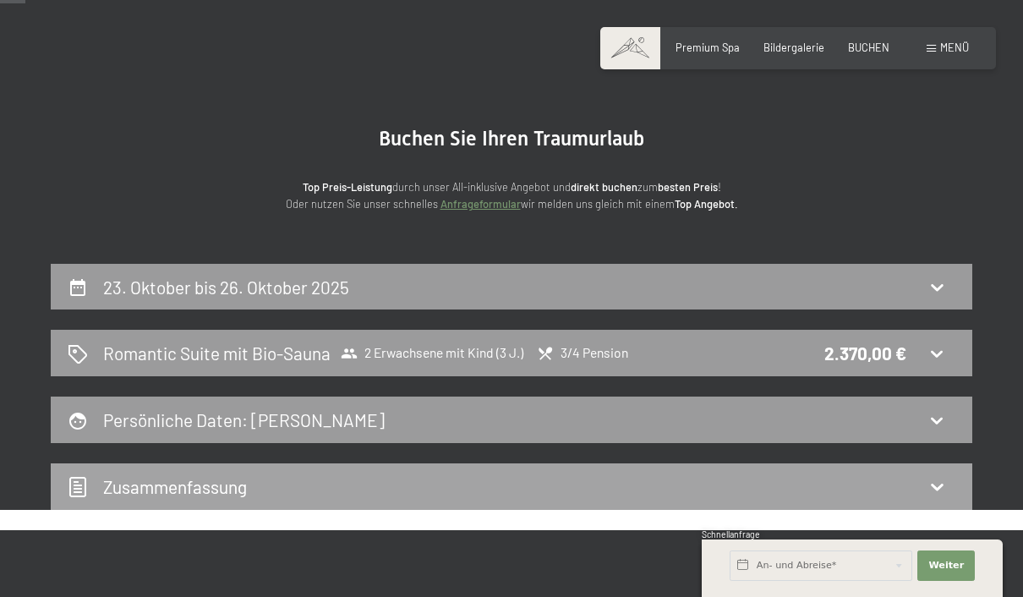
click at [158, 484] on h2 "Zusammen­fassung" at bounding box center [175, 486] width 144 height 21
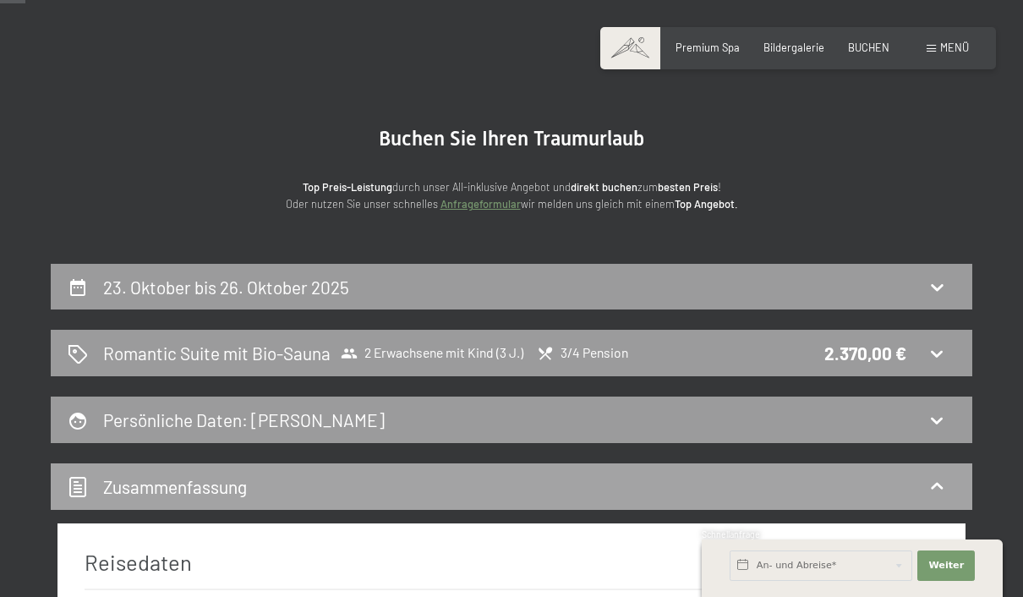
click at [133, 482] on h2 "Zusammen­fassung" at bounding box center [175, 486] width 144 height 21
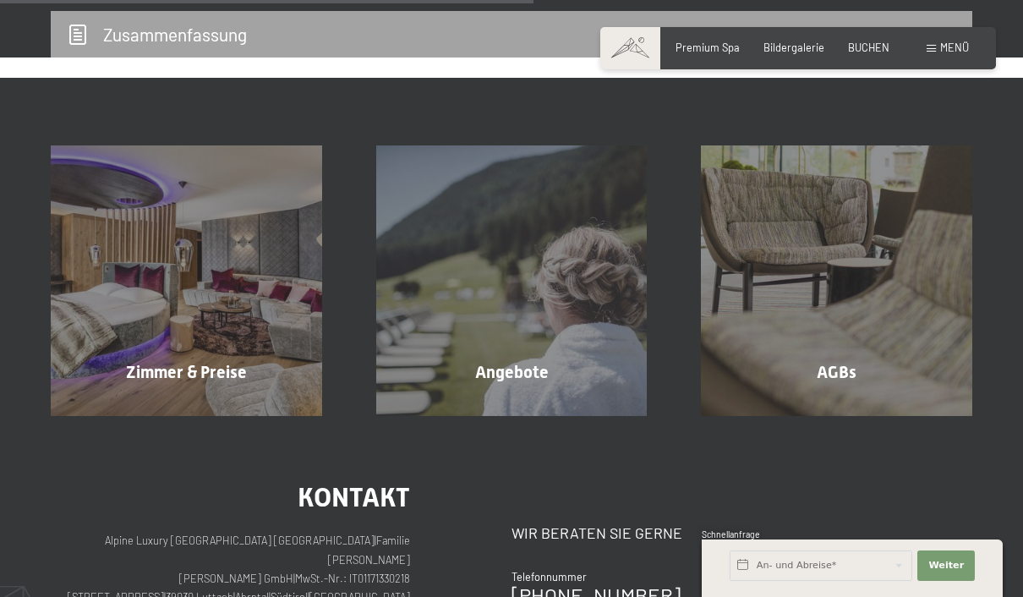
scroll to position [508, 0]
